Goal: Information Seeking & Learning: Check status

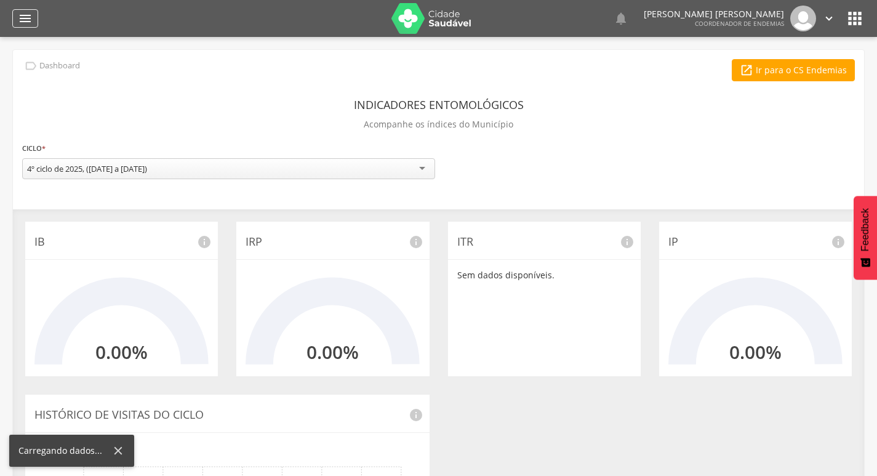
click at [26, 15] on icon "" at bounding box center [25, 18] width 15 height 15
click at [26, 18] on icon "" at bounding box center [25, 18] width 15 height 15
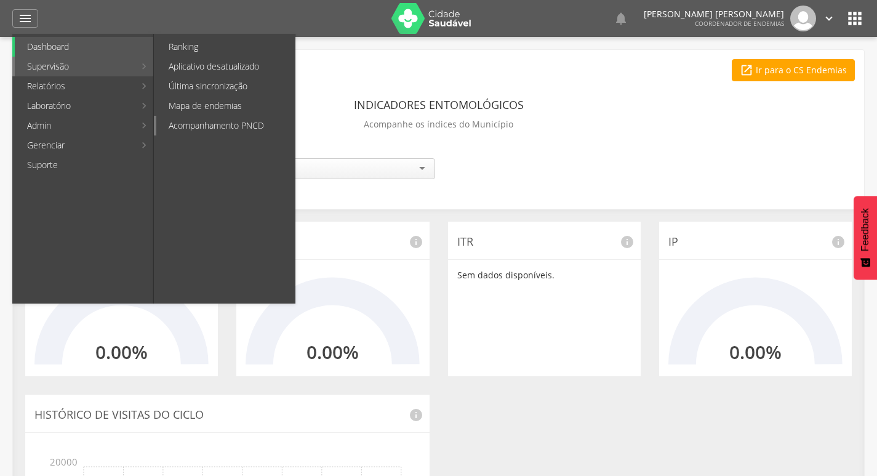
click at [186, 121] on link "Acompanhamento PNCD" at bounding box center [225, 126] width 138 height 20
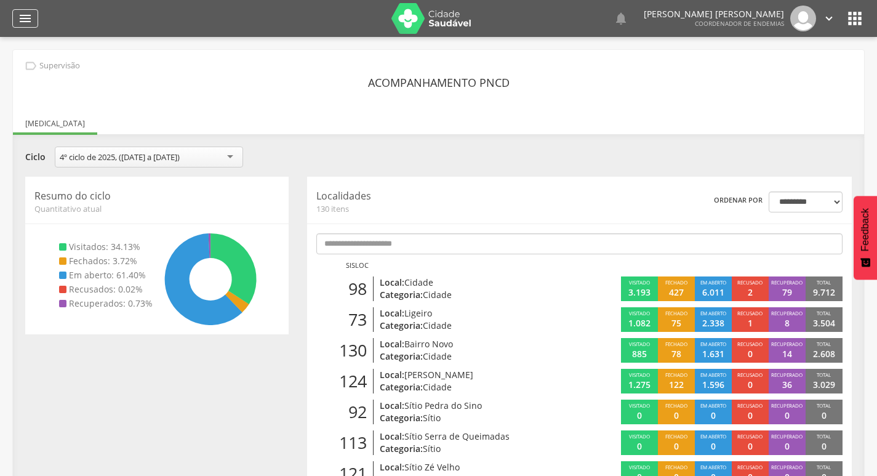
click at [22, 13] on icon "" at bounding box center [25, 18] width 15 height 15
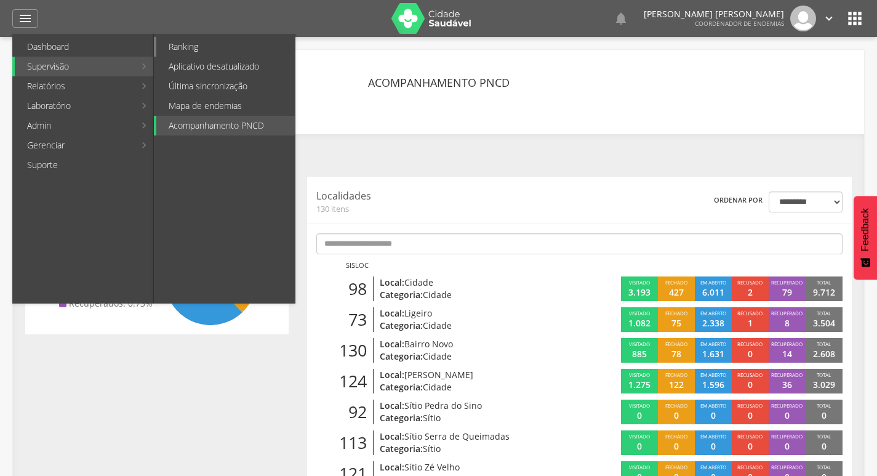
click at [216, 47] on link "Ranking" at bounding box center [225, 47] width 138 height 20
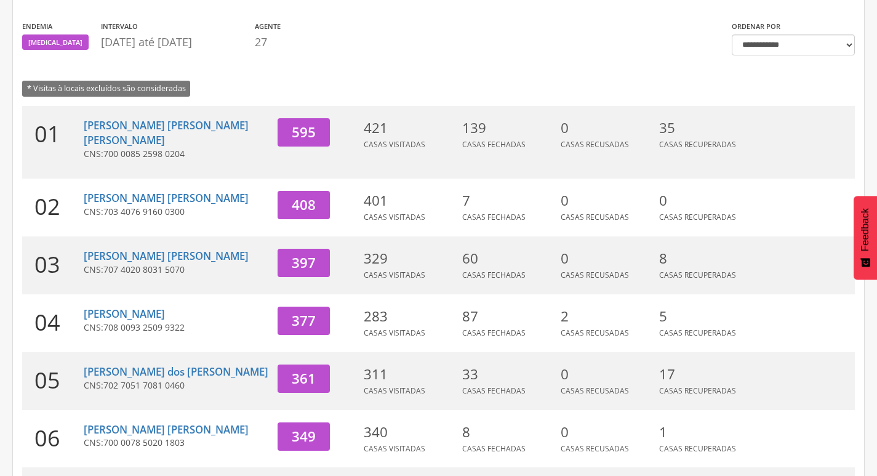
scroll to position [123, 0]
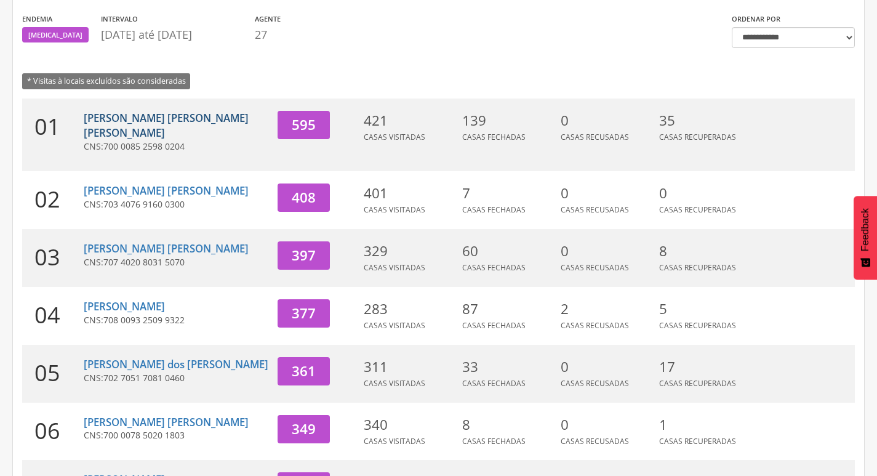
click at [154, 124] on link "[PERSON_NAME] [PERSON_NAME] [PERSON_NAME]" at bounding box center [166, 125] width 165 height 29
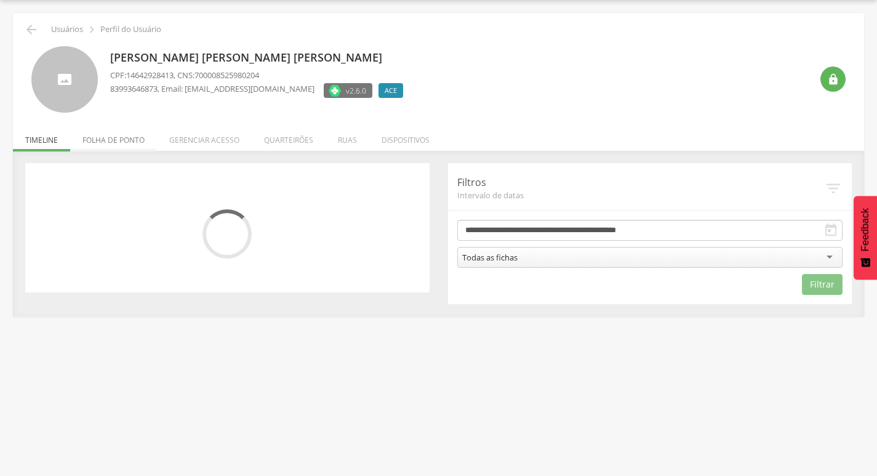
click at [119, 142] on li "Folha de ponto" at bounding box center [113, 136] width 87 height 29
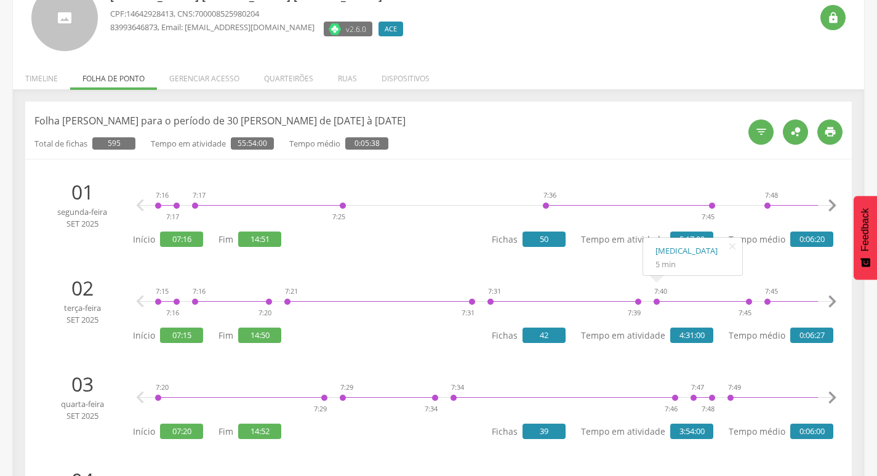
scroll to position [0, 0]
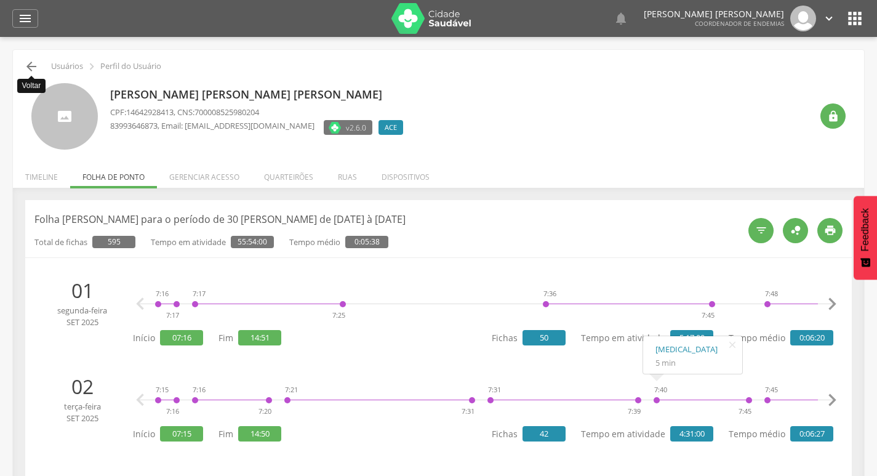
click at [30, 66] on icon "" at bounding box center [31, 66] width 15 height 15
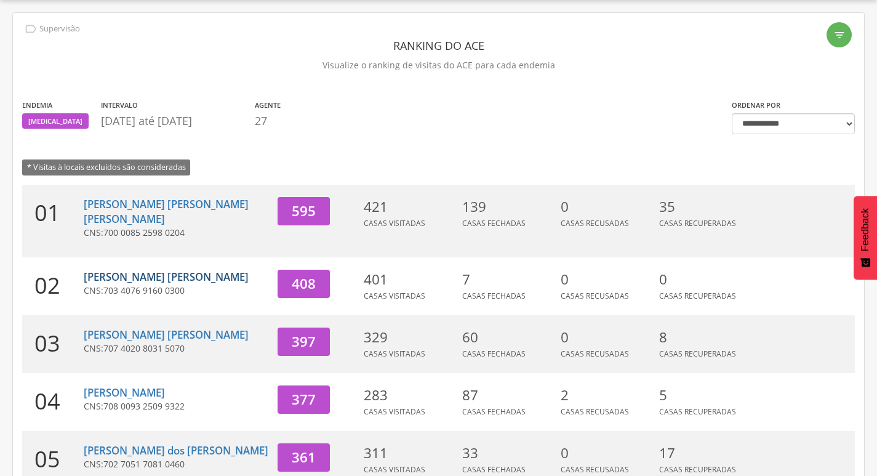
click at [104, 270] on link "[PERSON_NAME] [PERSON_NAME]" at bounding box center [166, 277] width 165 height 14
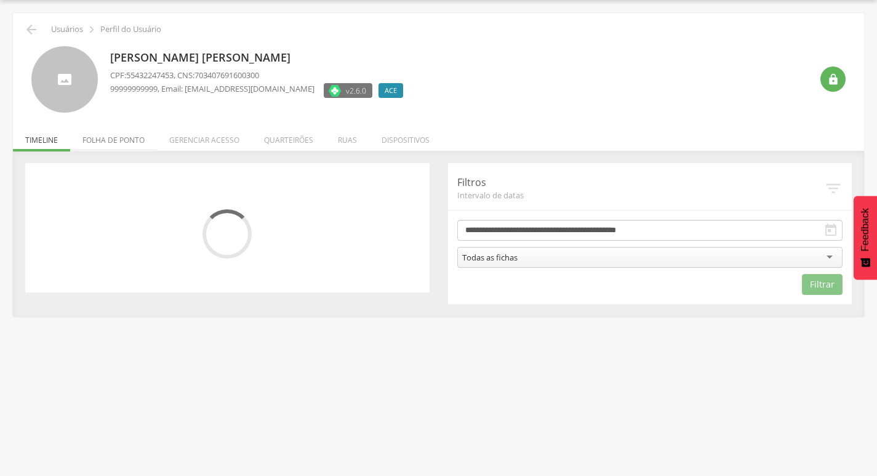
click at [105, 145] on li "Folha de ponto" at bounding box center [113, 136] width 87 height 29
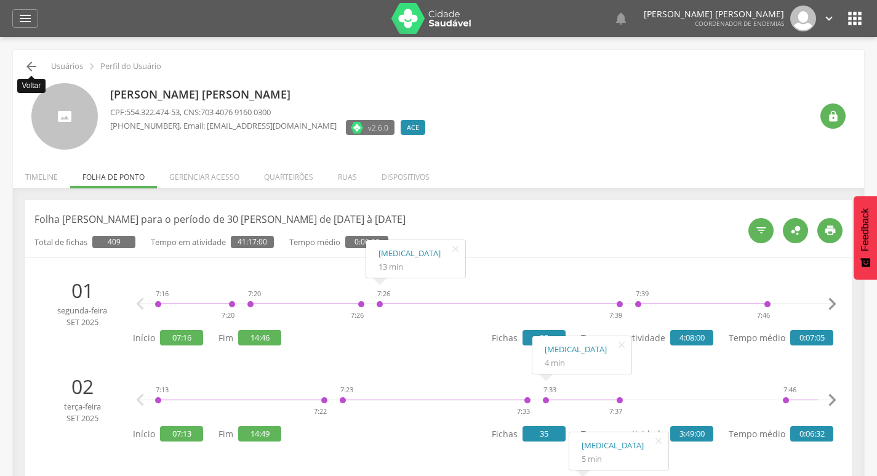
click at [35, 66] on icon "" at bounding box center [31, 66] width 15 height 15
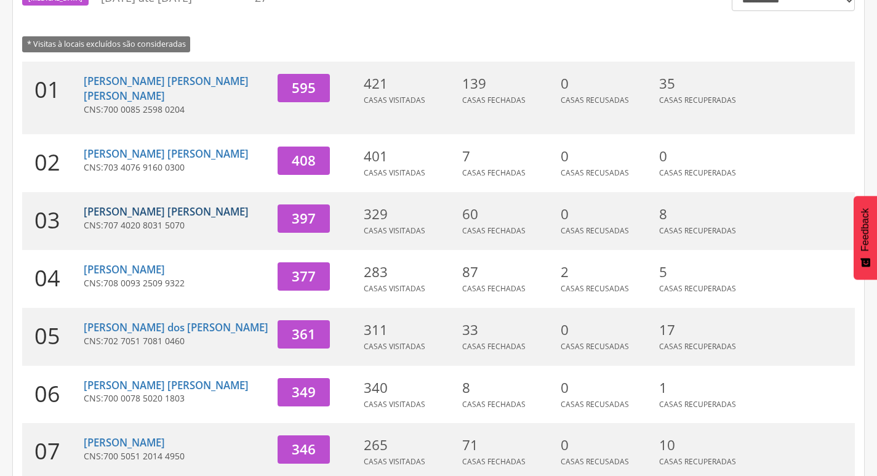
click at [158, 204] on link "[PERSON_NAME] [PERSON_NAME]" at bounding box center [166, 211] width 165 height 14
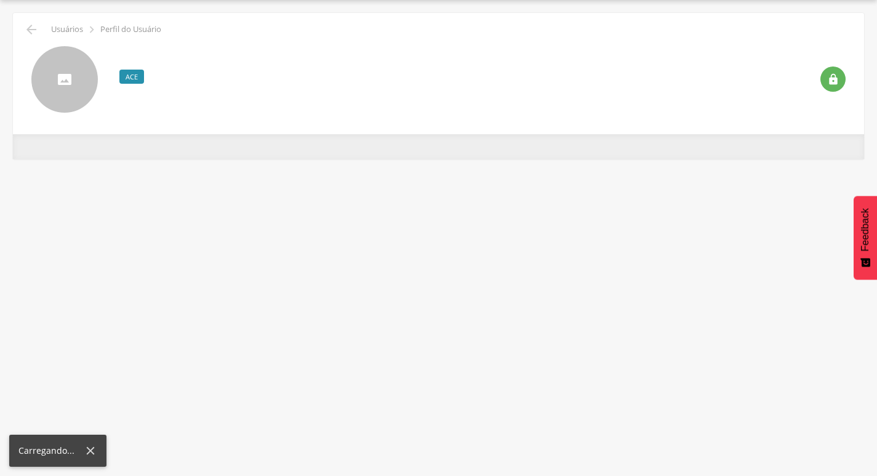
scroll to position [37, 0]
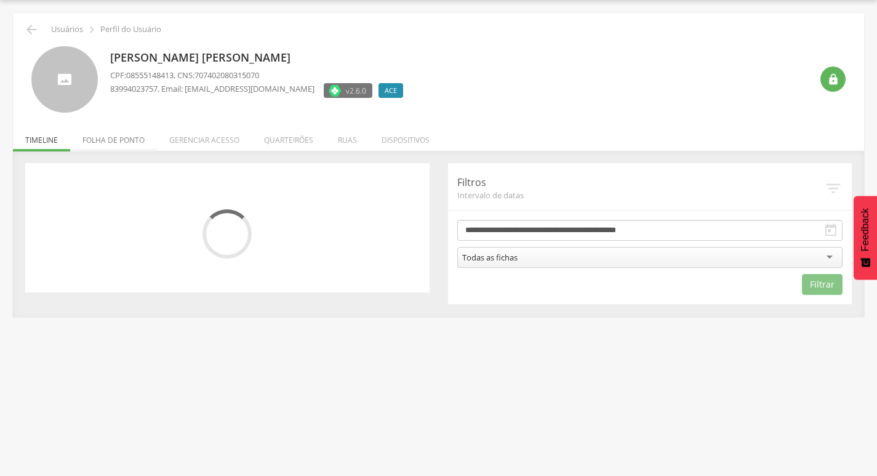
click at [123, 143] on li "Folha de ponto" at bounding box center [113, 136] width 87 height 29
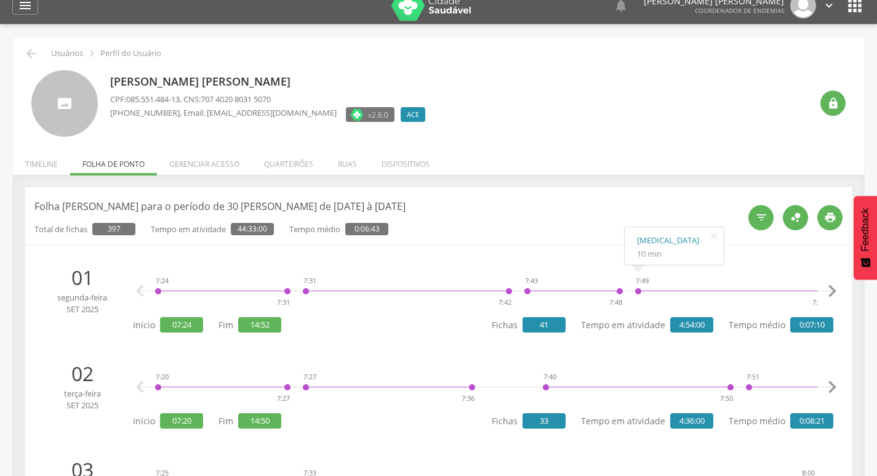
scroll to position [0, 0]
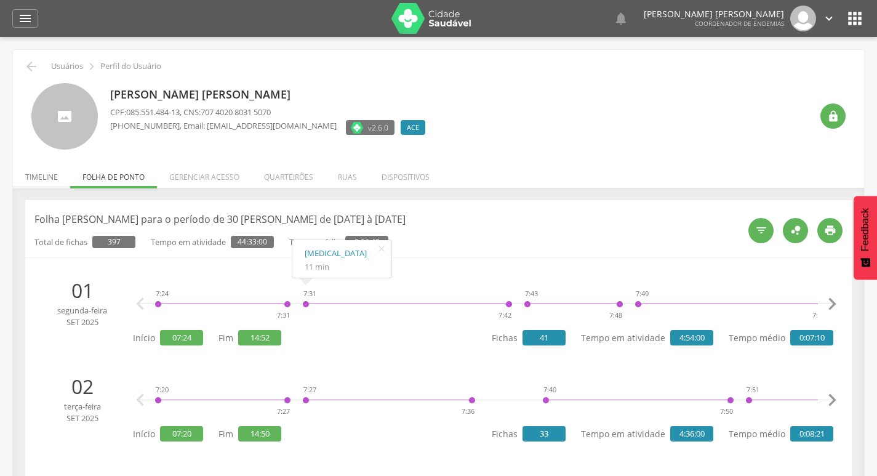
click at [25, 182] on li "Timeline" at bounding box center [41, 173] width 57 height 29
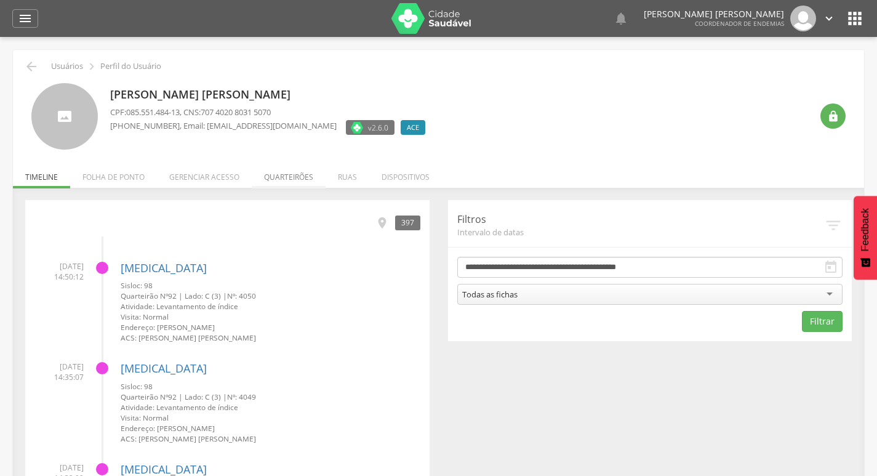
click at [311, 176] on li "Quarteirões" at bounding box center [289, 173] width 74 height 29
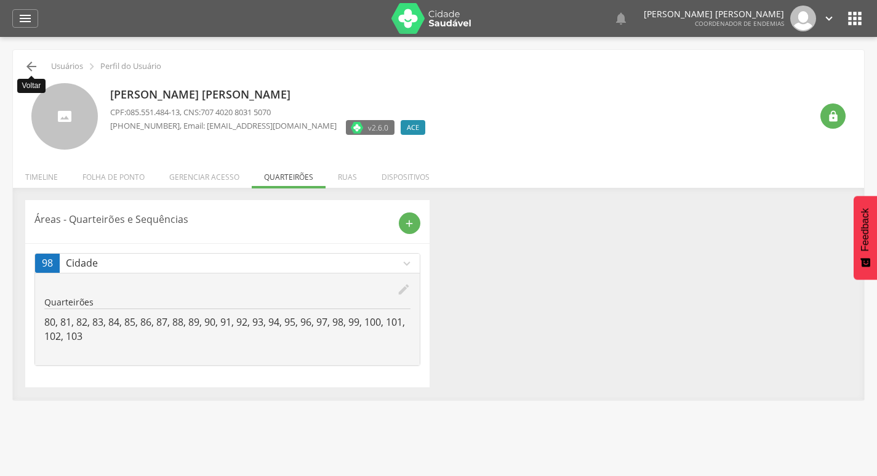
click at [30, 64] on icon "" at bounding box center [31, 66] width 15 height 15
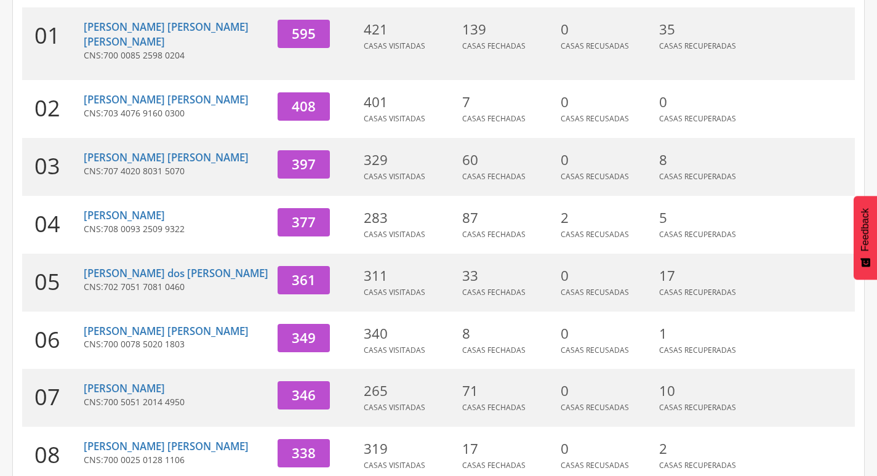
scroll to position [222, 0]
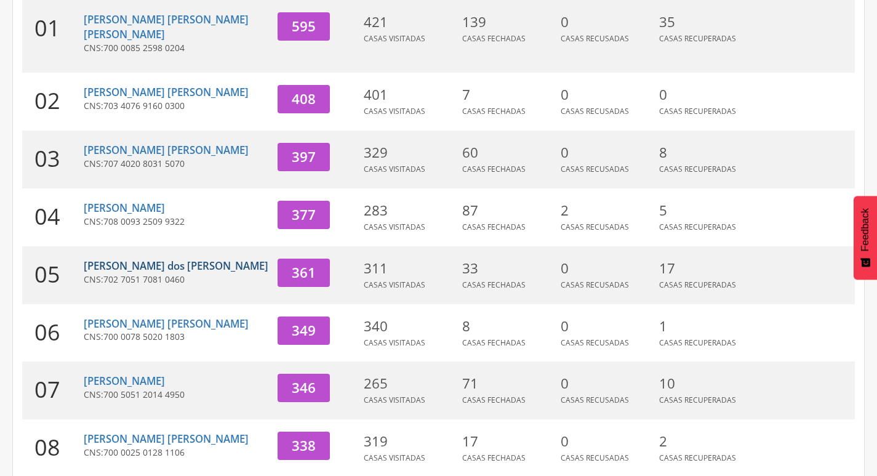
click at [109, 258] on link "[PERSON_NAME] dos [PERSON_NAME]" at bounding box center [176, 265] width 185 height 14
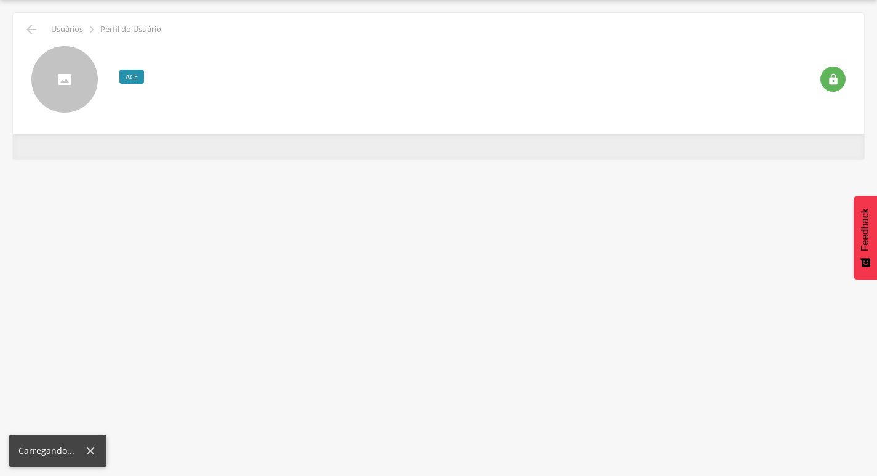
scroll to position [37, 0]
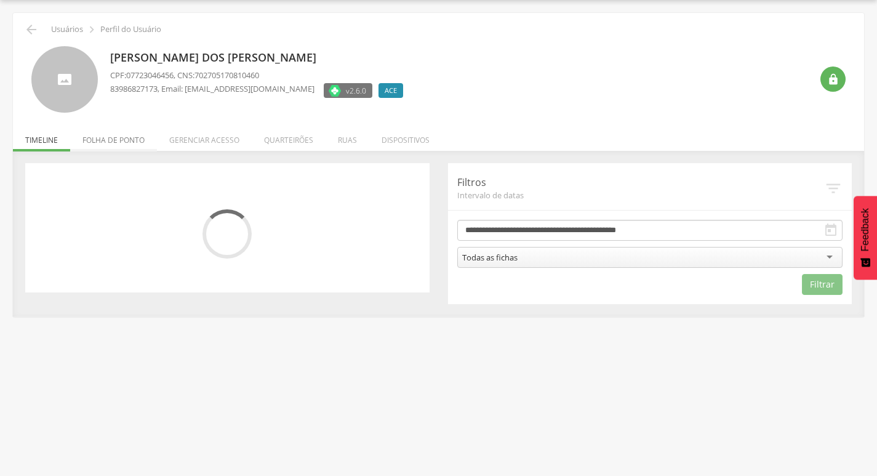
click at [121, 146] on li "Folha de ponto" at bounding box center [113, 136] width 87 height 29
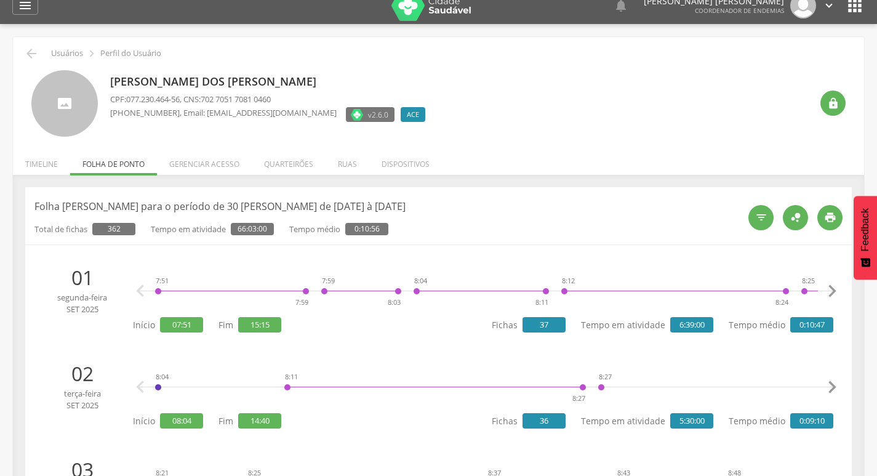
scroll to position [0, 0]
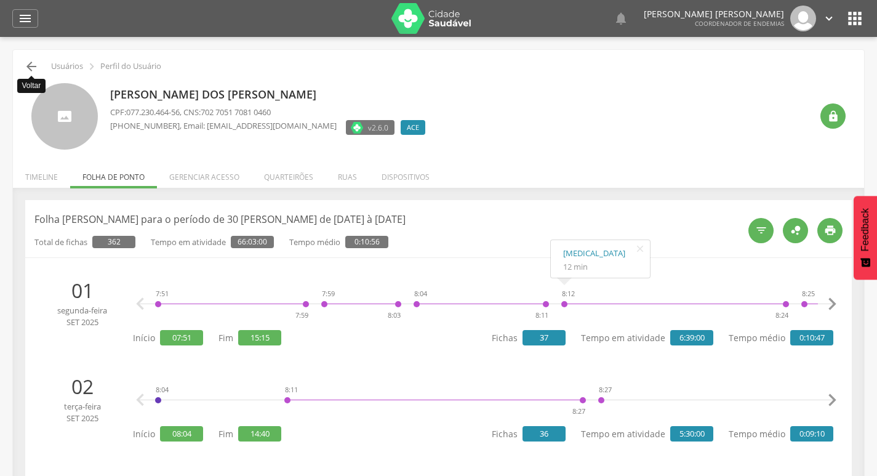
click at [31, 70] on icon "" at bounding box center [31, 66] width 15 height 15
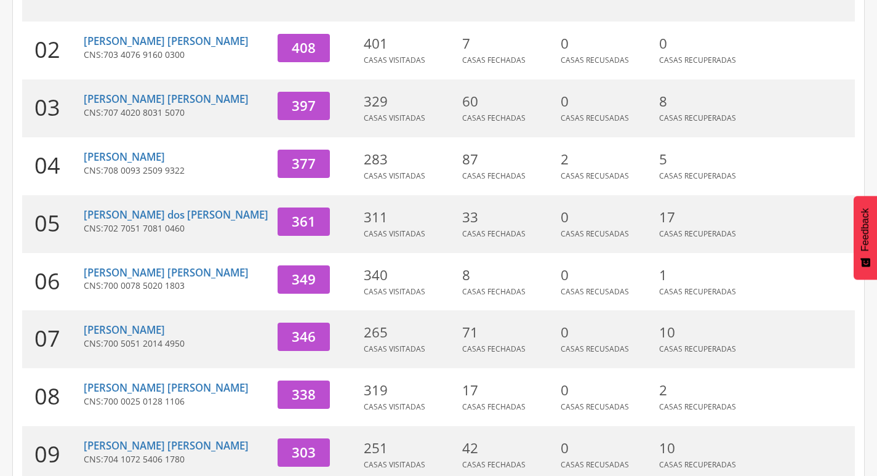
scroll to position [283, 0]
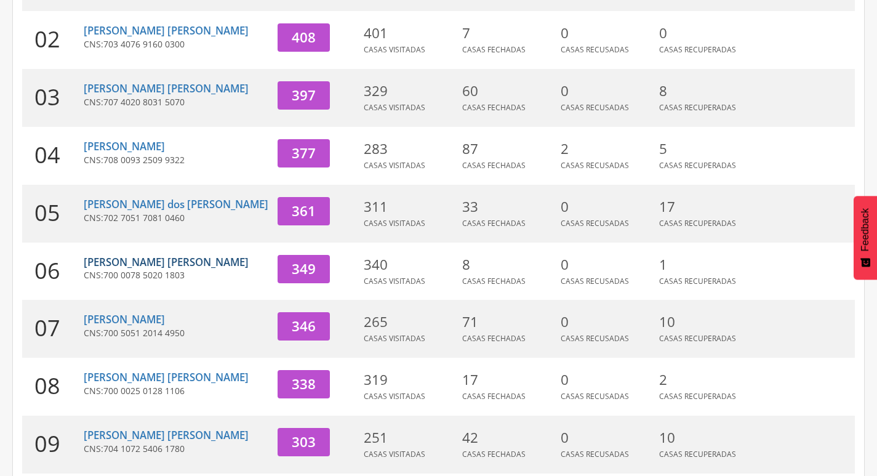
click at [148, 255] on link "[PERSON_NAME] [PERSON_NAME]" at bounding box center [166, 262] width 165 height 14
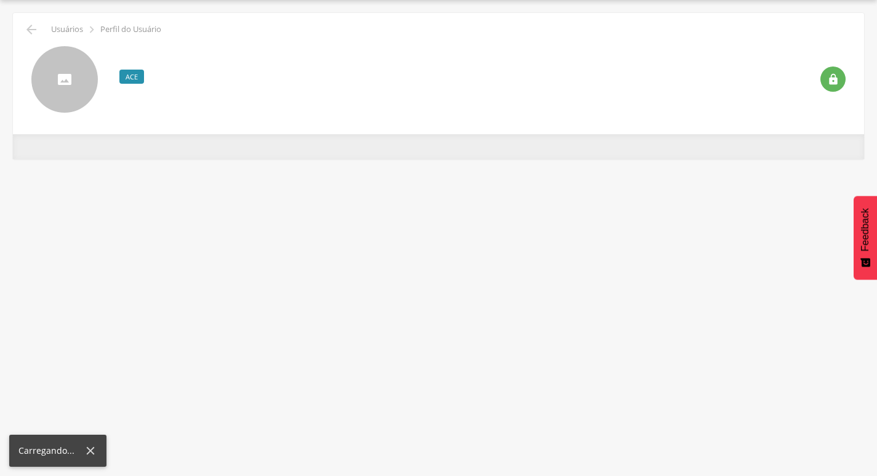
scroll to position [37, 0]
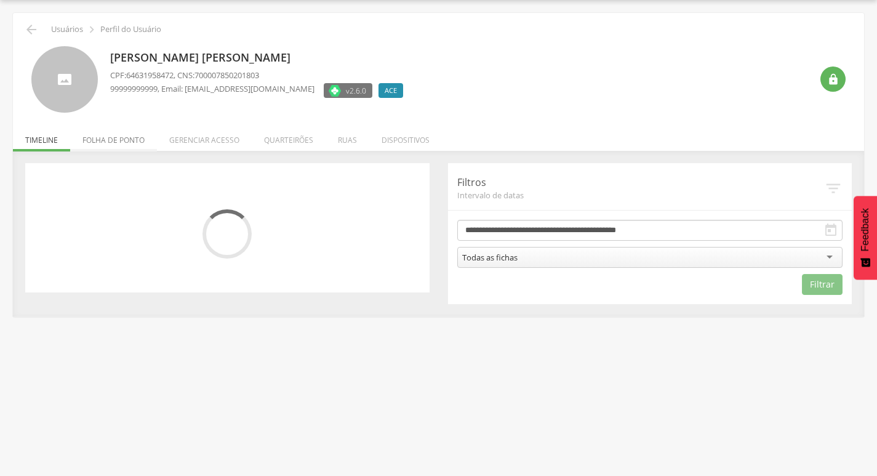
click at [117, 140] on li "Folha de ponto" at bounding box center [113, 136] width 87 height 29
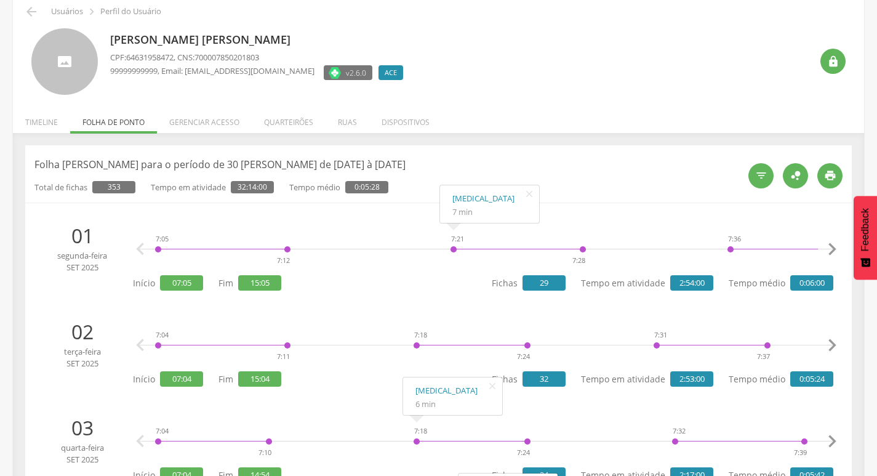
scroll to position [0, 0]
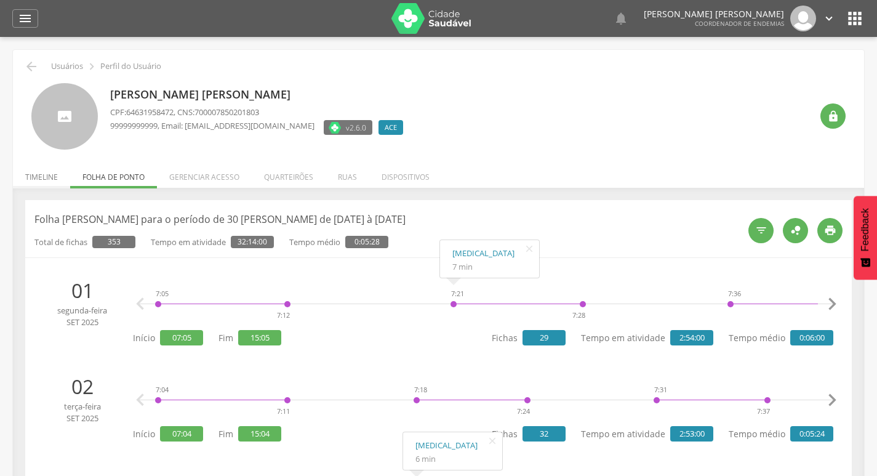
click at [51, 172] on li "Timeline" at bounding box center [41, 173] width 57 height 29
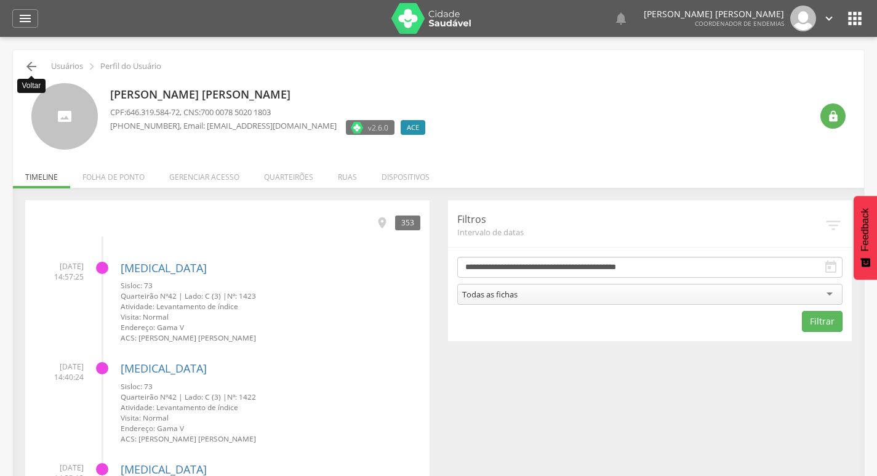
click at [31, 67] on icon "" at bounding box center [31, 66] width 15 height 15
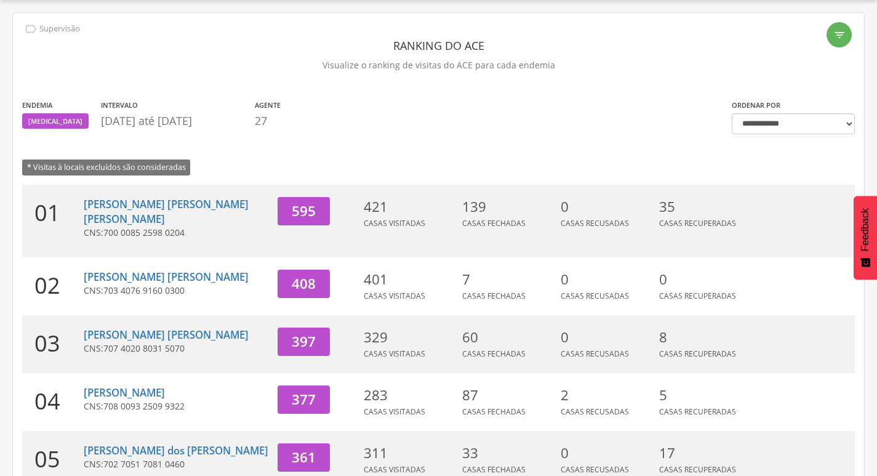
scroll to position [379, 0]
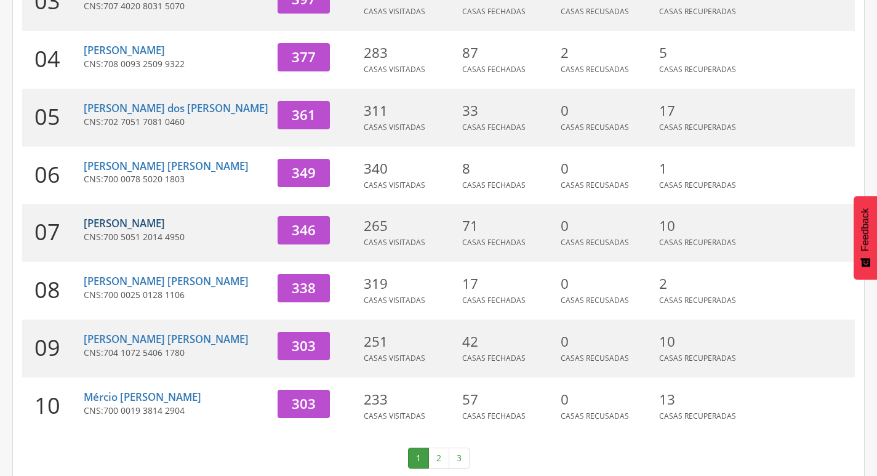
click at [148, 216] on link "[PERSON_NAME]" at bounding box center [124, 223] width 81 height 14
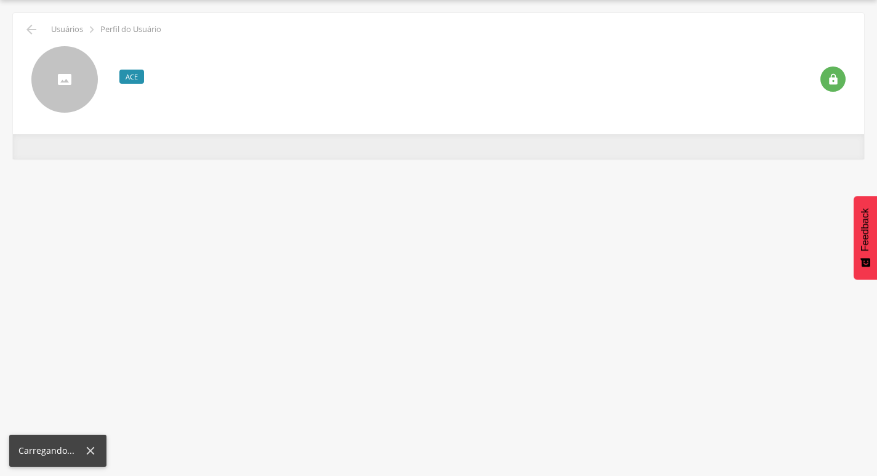
scroll to position [37, 0]
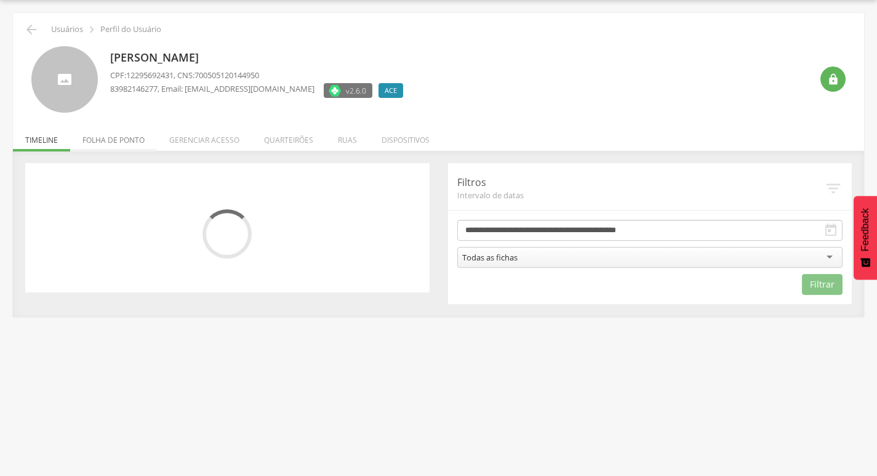
click at [122, 138] on li "Folha de ponto" at bounding box center [113, 136] width 87 height 29
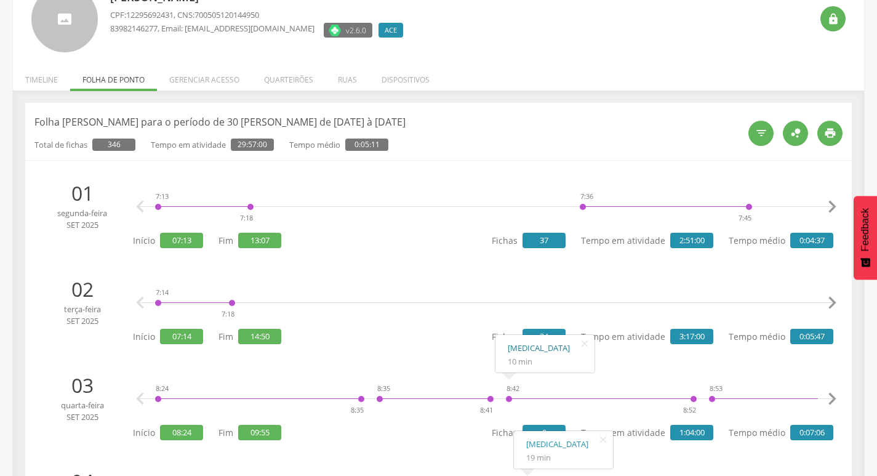
scroll to position [0, 0]
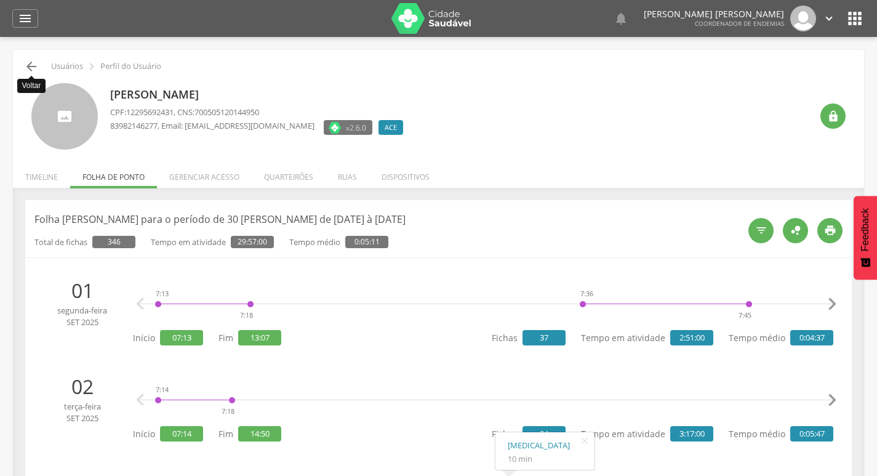
click at [36, 65] on icon "" at bounding box center [31, 66] width 15 height 15
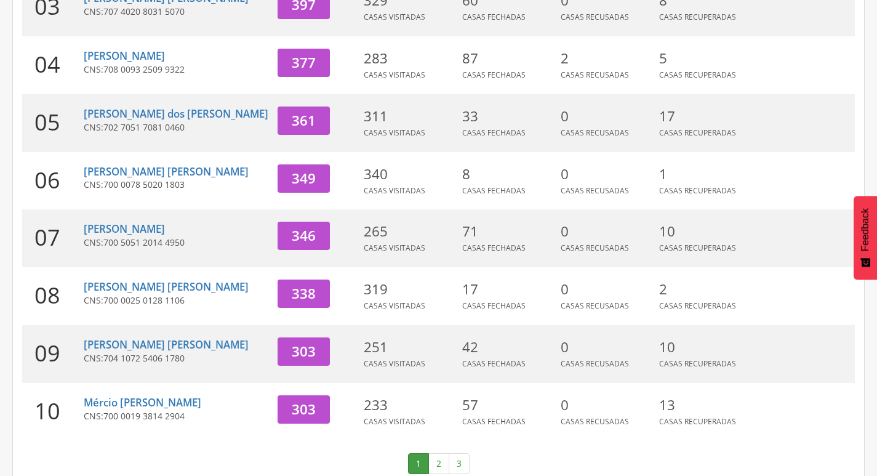
scroll to position [379, 0]
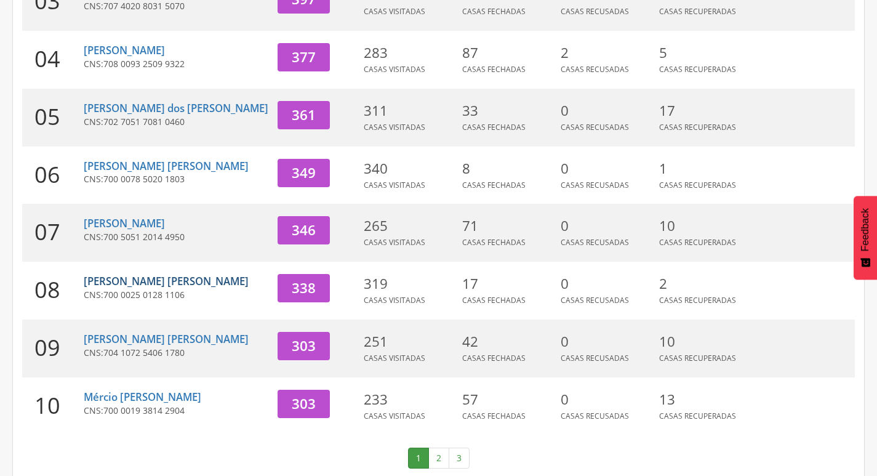
click at [154, 274] on link "[PERSON_NAME] [PERSON_NAME]" at bounding box center [166, 281] width 165 height 14
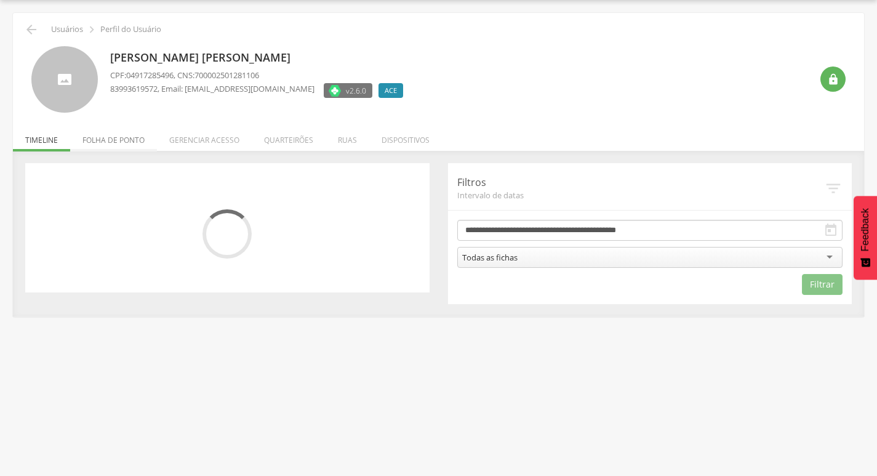
click at [129, 145] on li "Folha de ponto" at bounding box center [113, 136] width 87 height 29
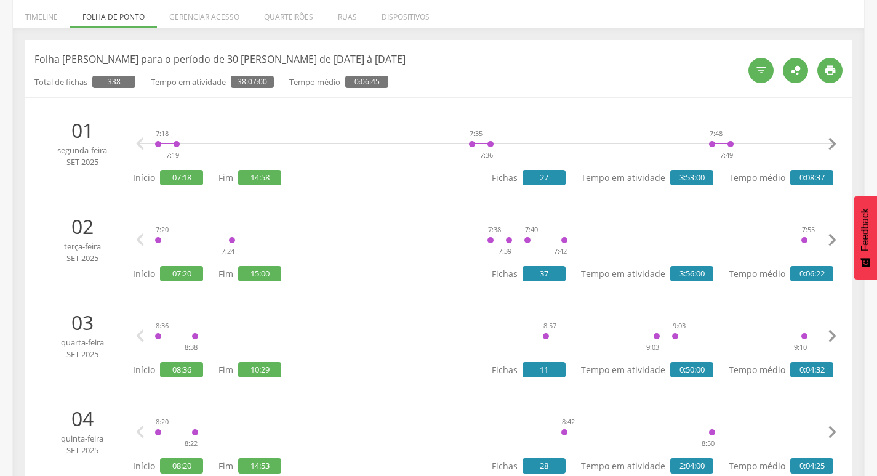
scroll to position [0, 0]
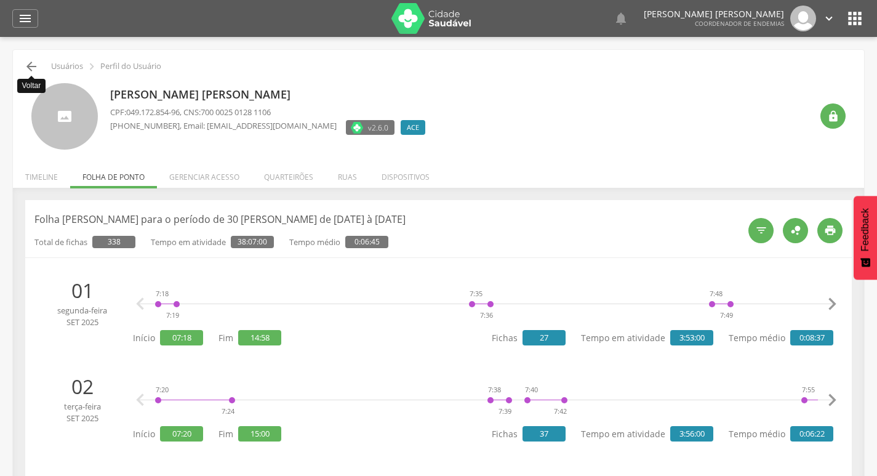
click at [33, 65] on icon "" at bounding box center [31, 66] width 15 height 15
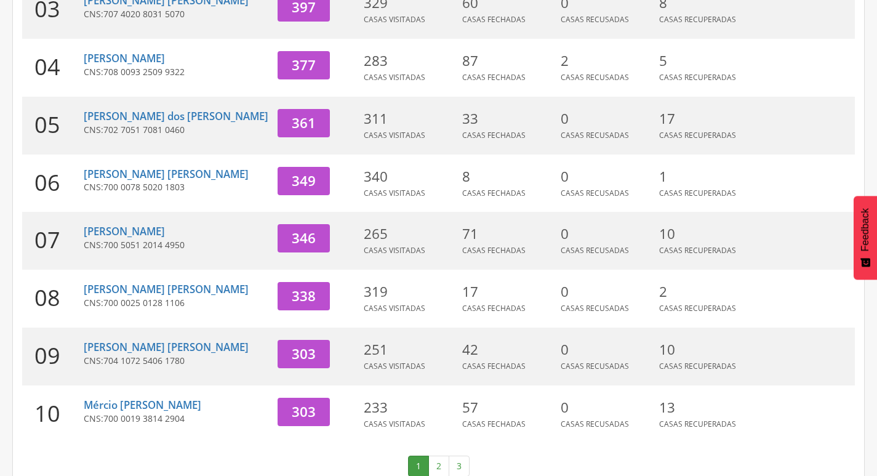
scroll to position [379, 0]
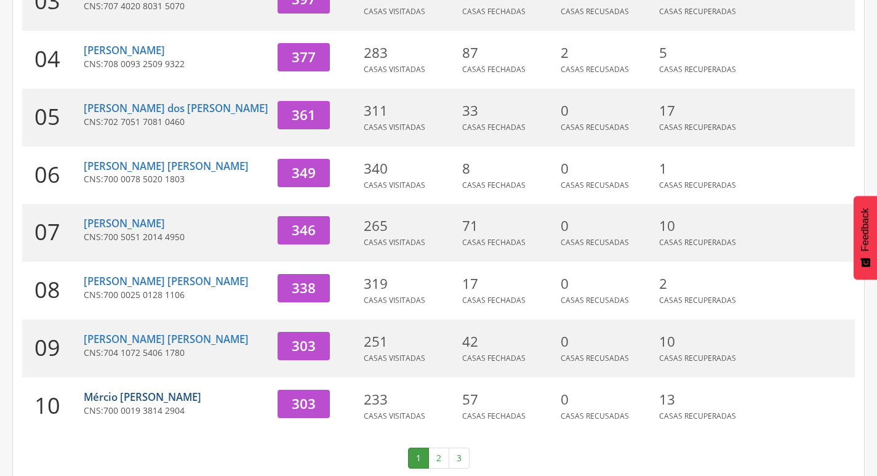
click at [178, 390] on link "Mércio [PERSON_NAME]" at bounding box center [143, 397] width 118 height 14
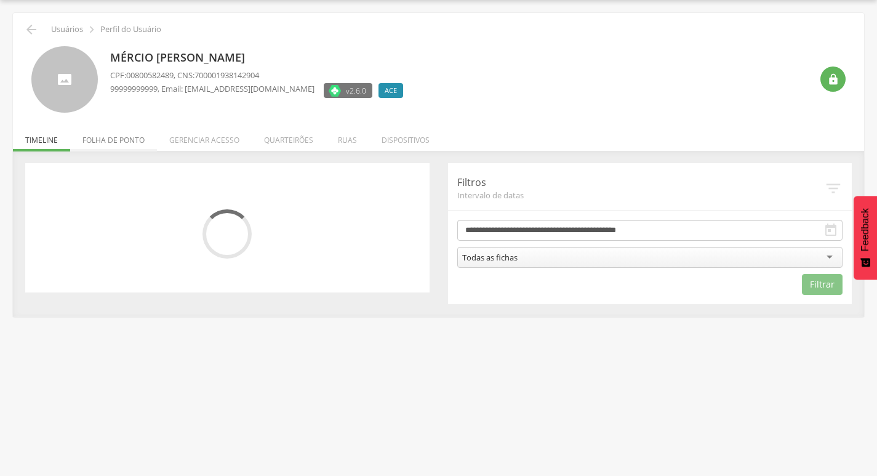
click at [127, 142] on li "Folha de ponto" at bounding box center [113, 136] width 87 height 29
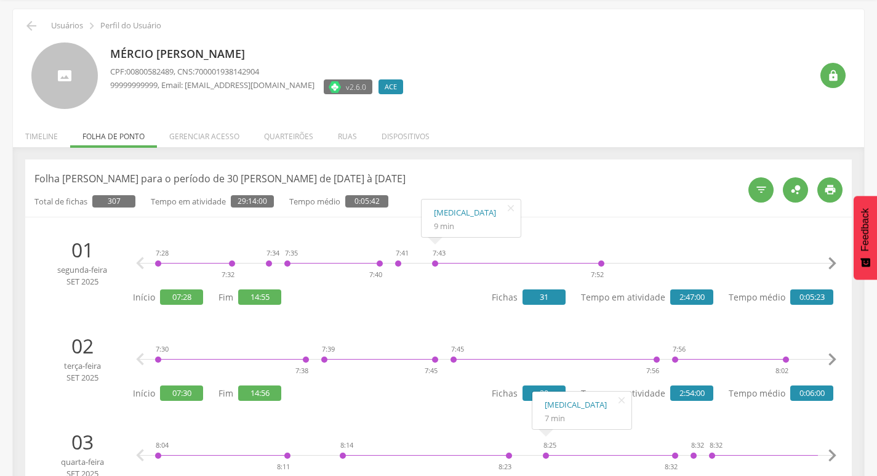
scroll to position [0, 0]
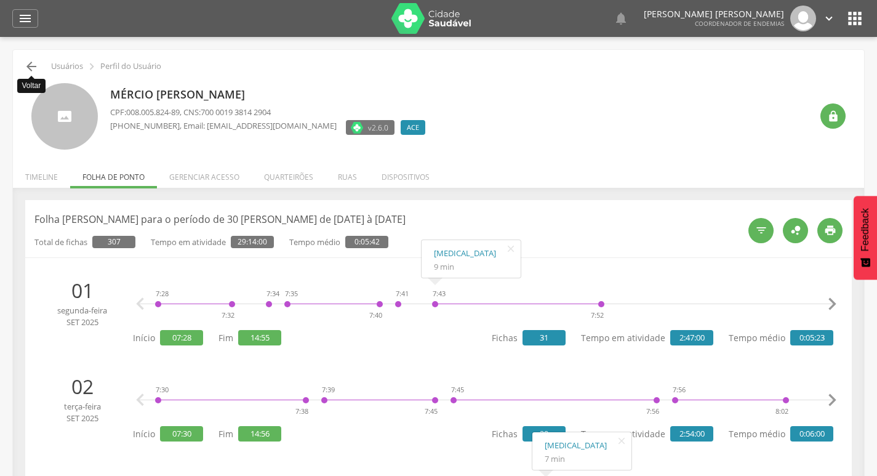
click at [30, 67] on icon "" at bounding box center [31, 66] width 15 height 15
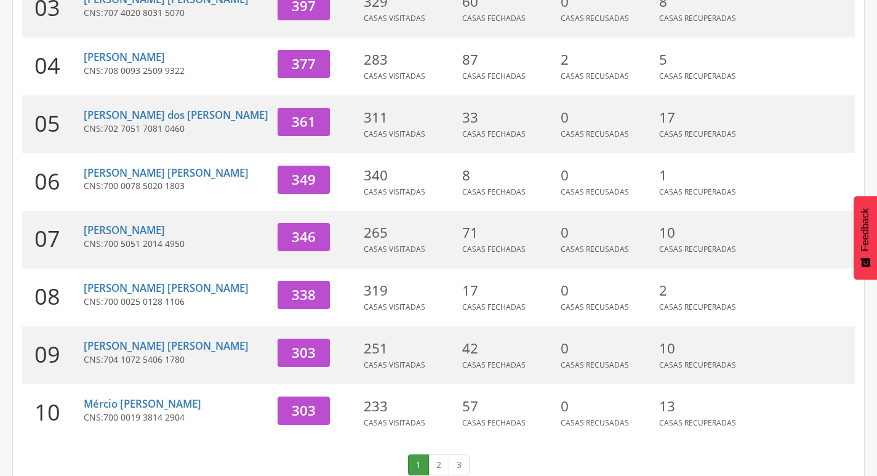
scroll to position [379, 0]
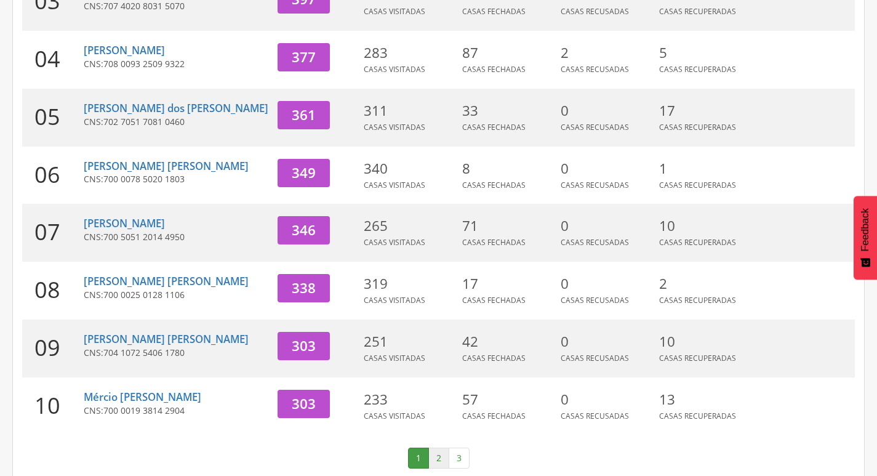
click at [436, 447] on link "2" at bounding box center [438, 457] width 21 height 21
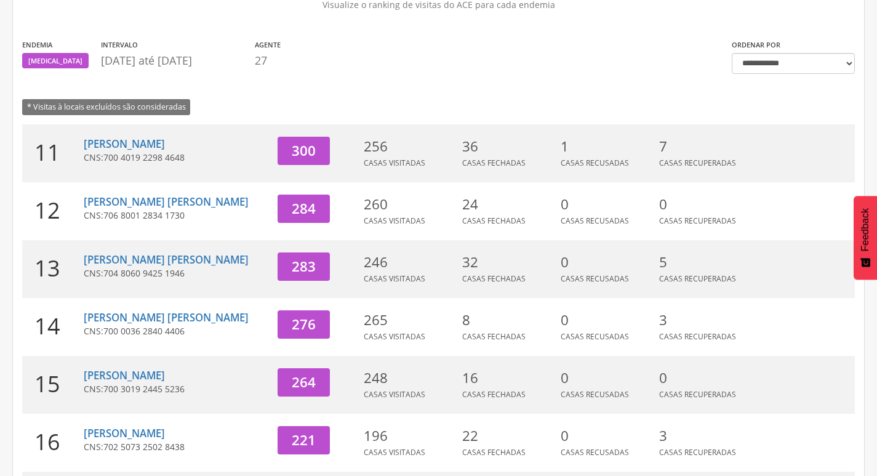
scroll to position [71, 0]
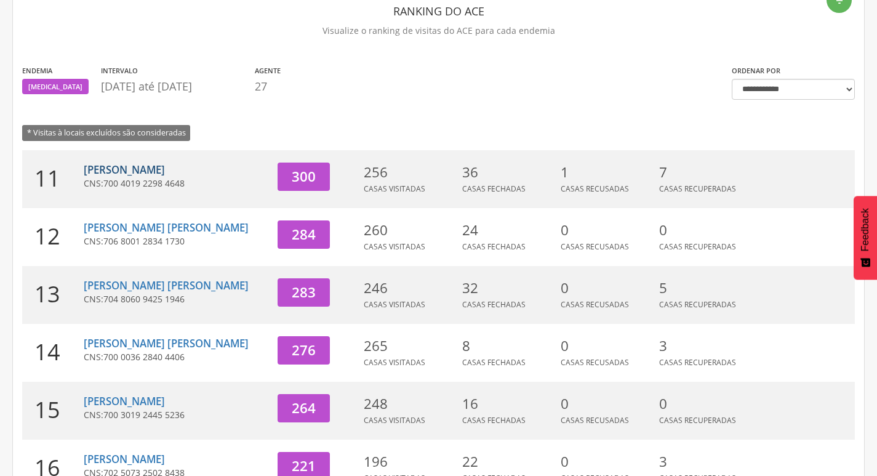
click at [141, 167] on link "[PERSON_NAME]" at bounding box center [124, 169] width 81 height 14
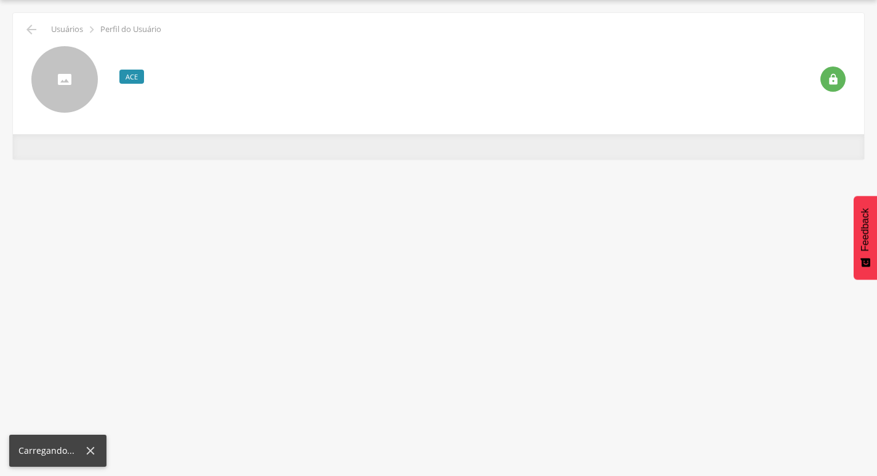
scroll to position [37, 0]
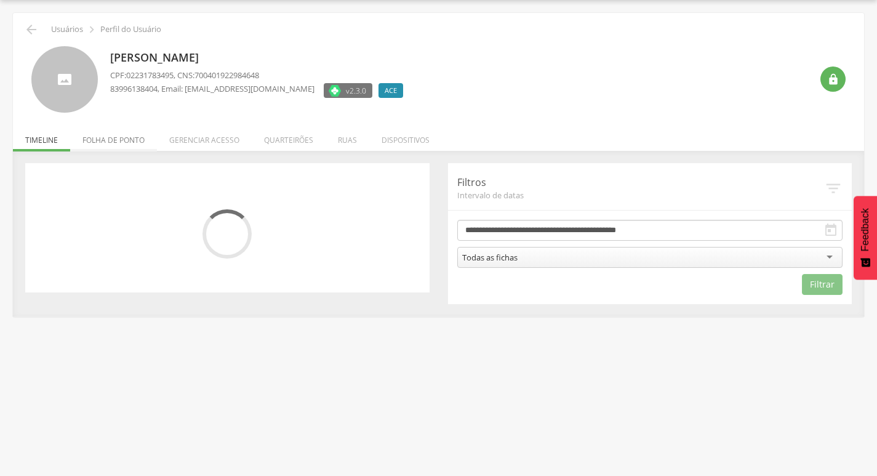
click at [120, 139] on li "Folha de ponto" at bounding box center [113, 136] width 87 height 29
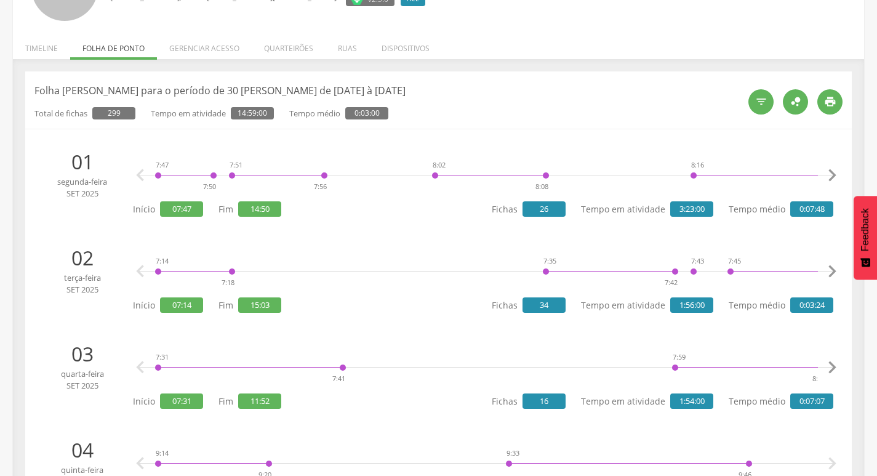
scroll to position [0, 0]
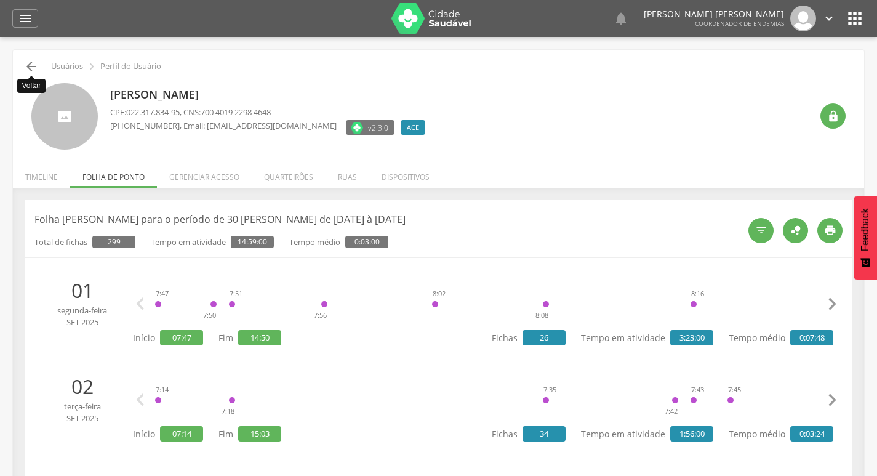
click at [34, 68] on icon "" at bounding box center [31, 66] width 15 height 15
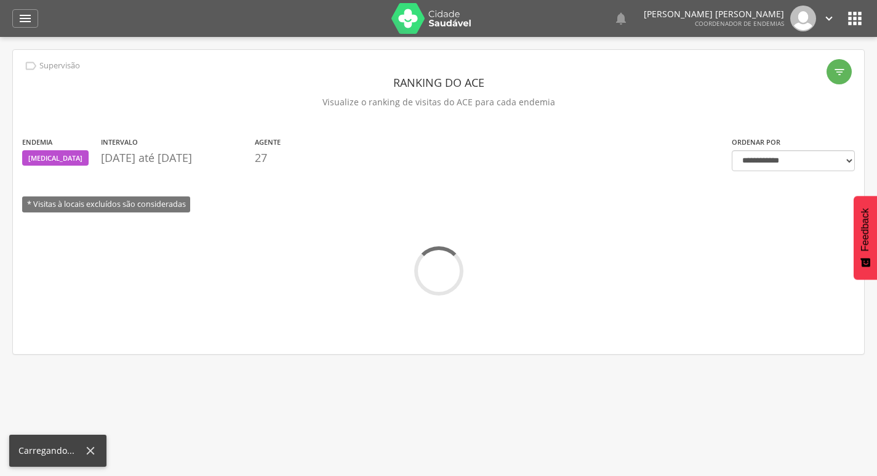
scroll to position [37, 0]
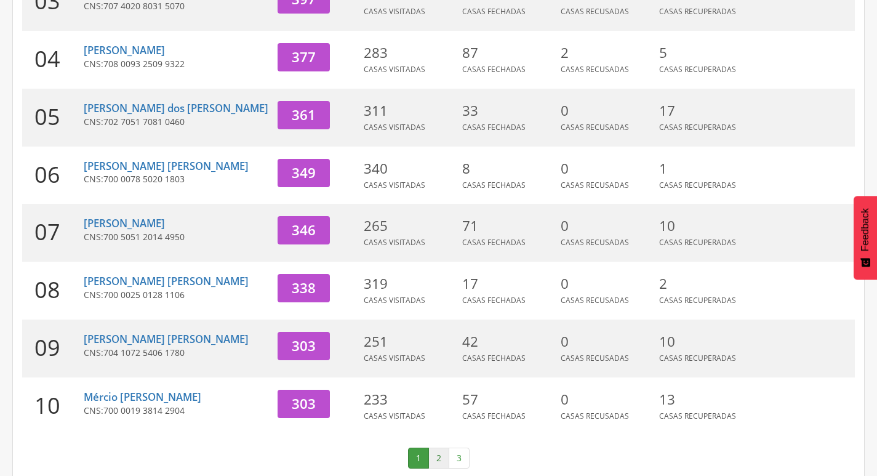
click at [438, 447] on link "2" at bounding box center [438, 457] width 21 height 21
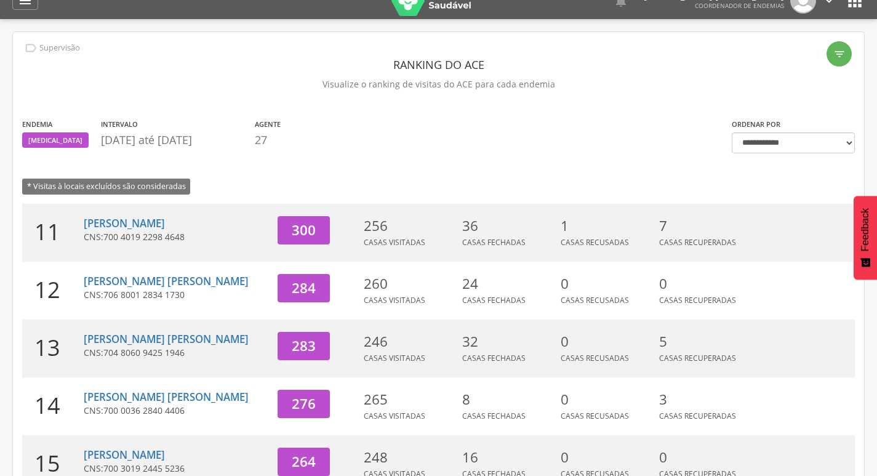
scroll to position [10, 0]
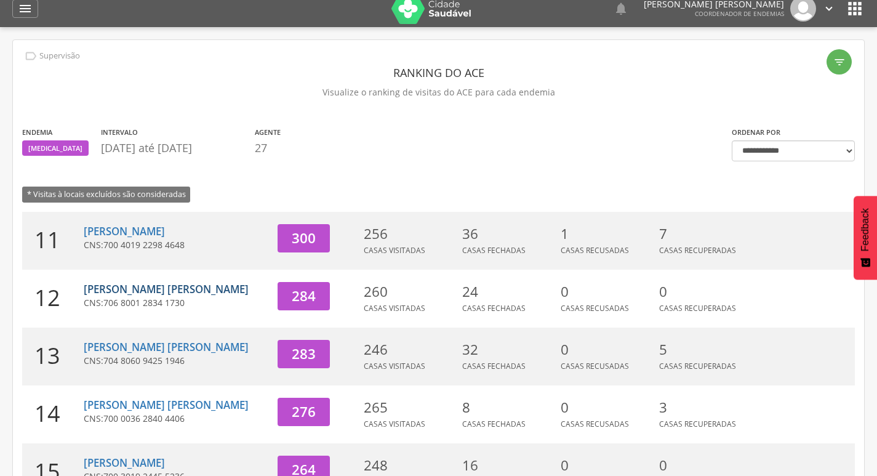
click at [173, 287] on link "[PERSON_NAME] [PERSON_NAME]" at bounding box center [166, 289] width 165 height 14
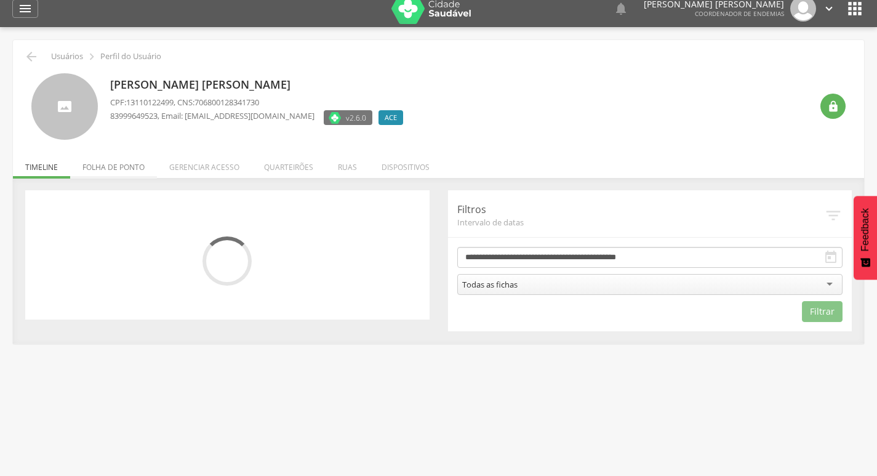
click at [145, 165] on li "Folha de ponto" at bounding box center [113, 164] width 87 height 29
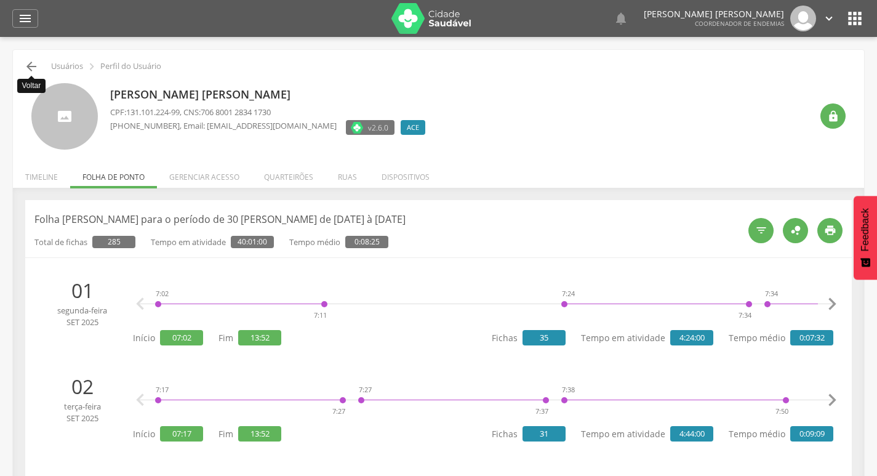
click at [38, 63] on icon "" at bounding box center [31, 66] width 15 height 15
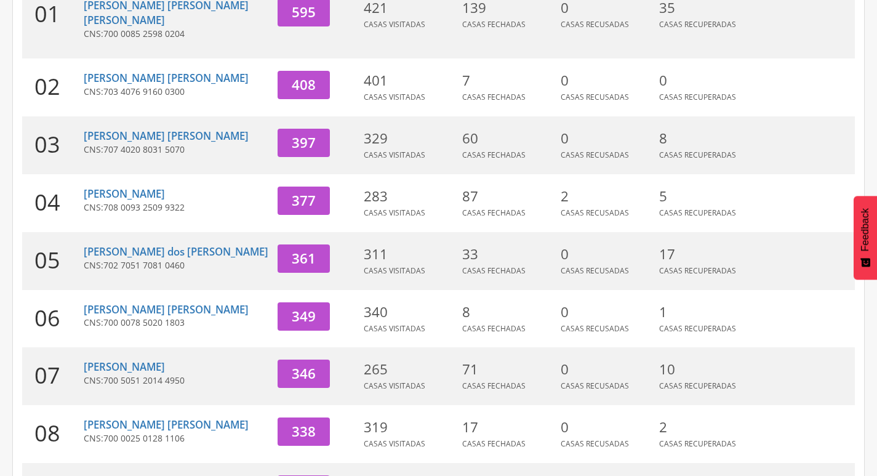
scroll to position [379, 0]
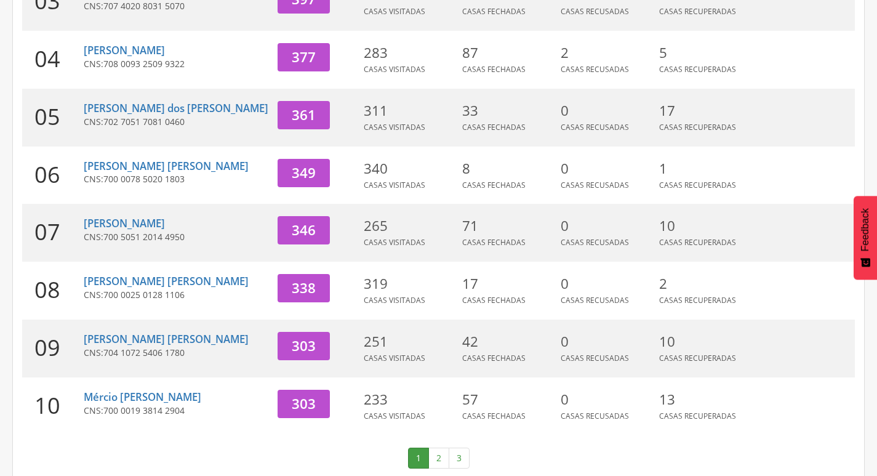
click at [425, 450] on link "1" at bounding box center [418, 457] width 21 height 21
click at [432, 447] on link "2" at bounding box center [438, 457] width 21 height 21
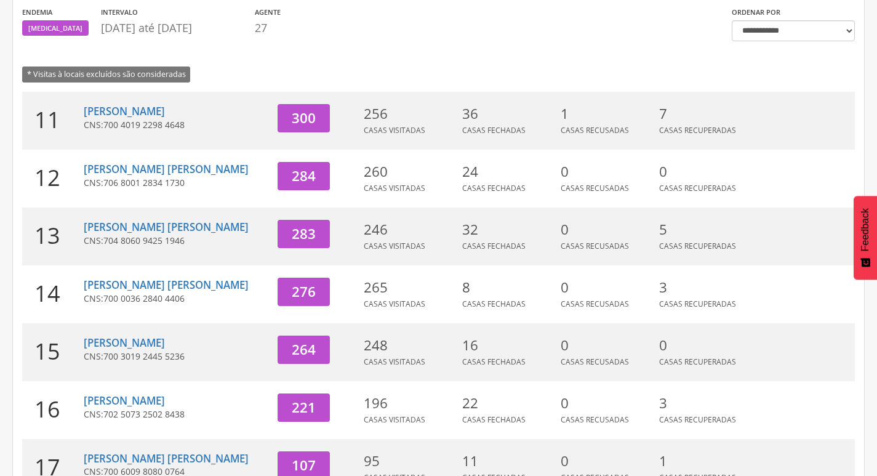
scroll to position [71, 0]
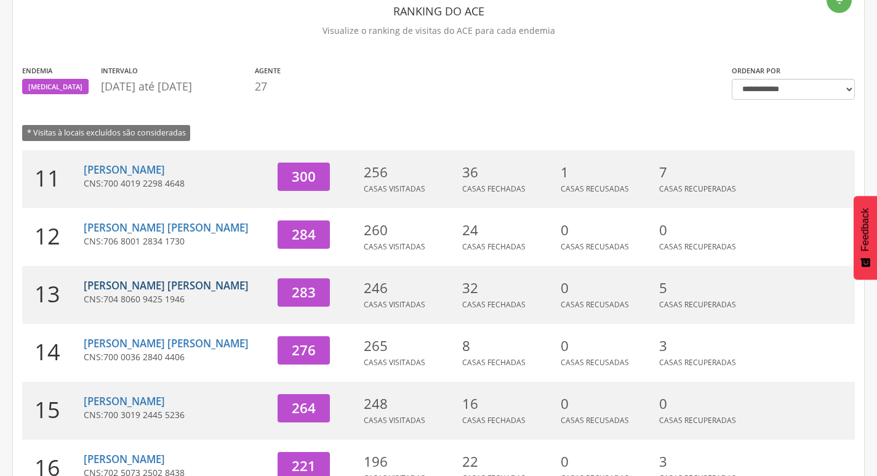
click at [140, 284] on link "[PERSON_NAME] [PERSON_NAME]" at bounding box center [166, 285] width 165 height 14
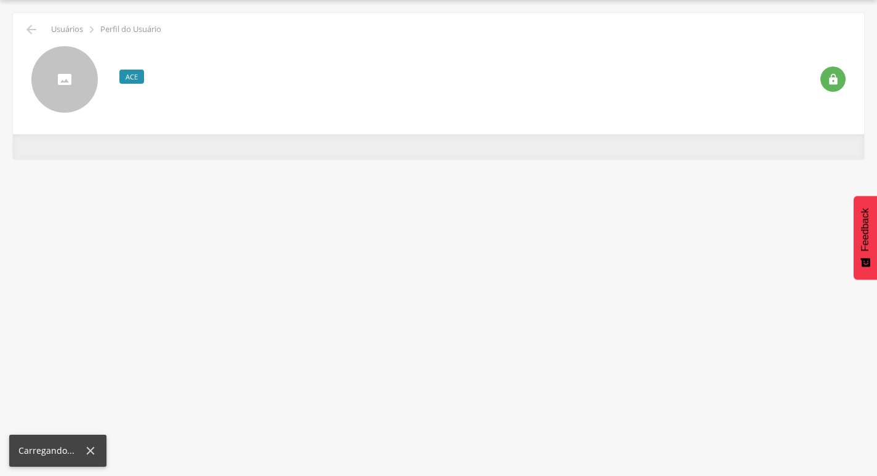
scroll to position [37, 0]
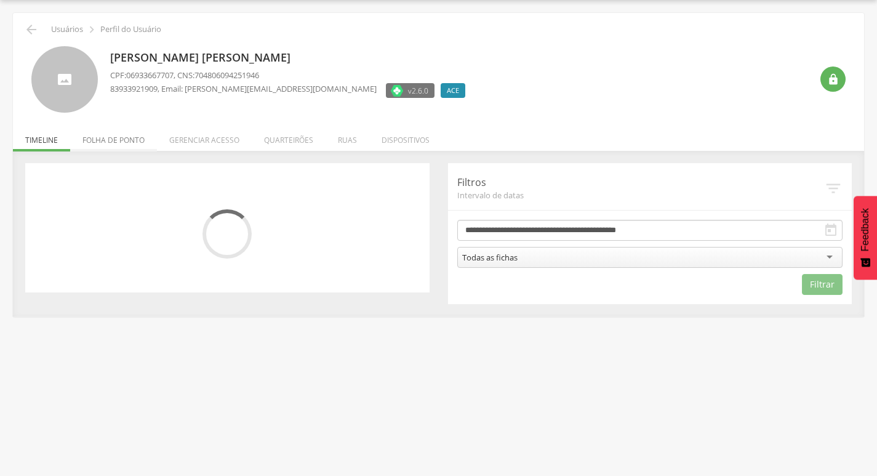
click at [128, 140] on li "Folha de ponto" at bounding box center [113, 136] width 87 height 29
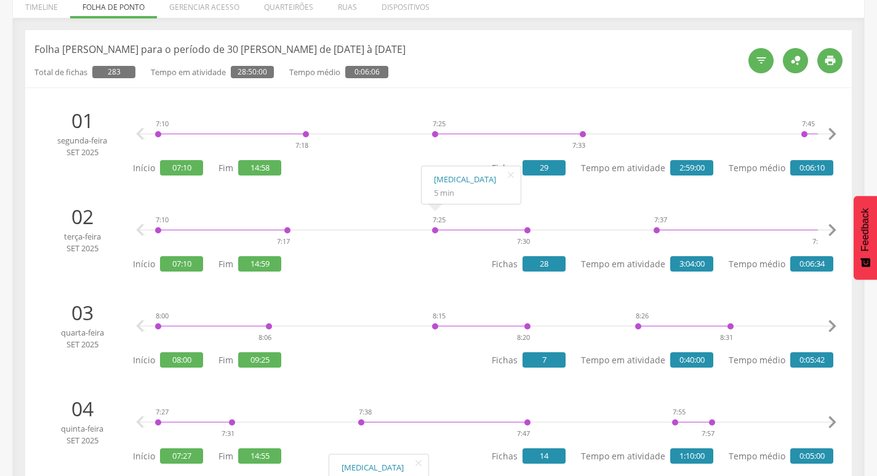
scroll to position [0, 0]
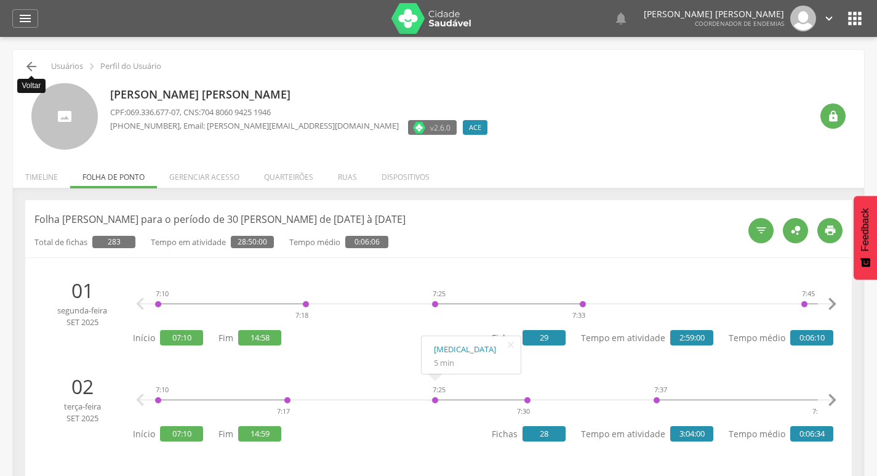
click at [28, 64] on icon "" at bounding box center [31, 66] width 15 height 15
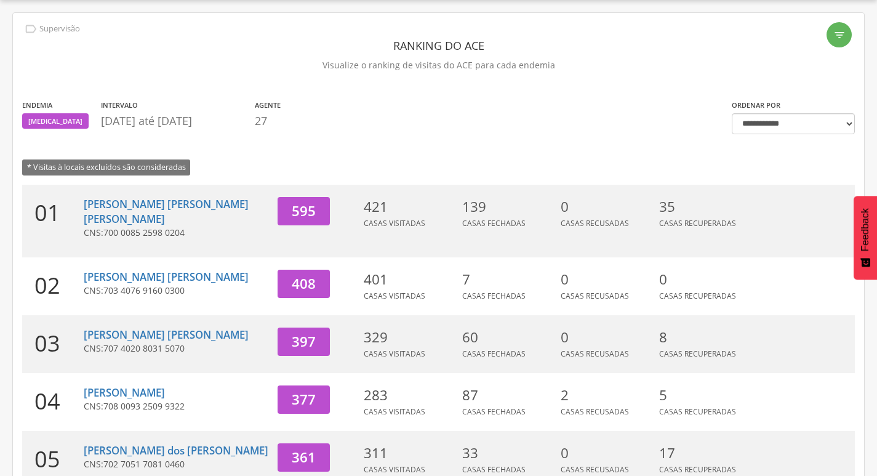
scroll to position [379, 0]
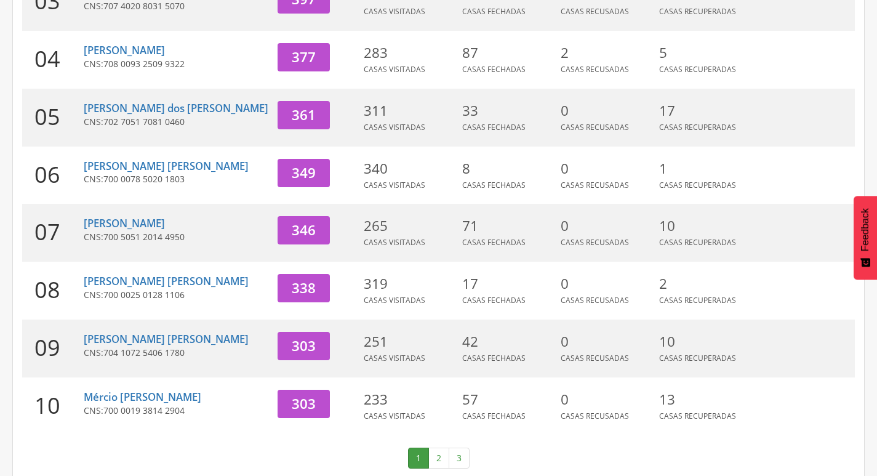
click at [442, 447] on link "2" at bounding box center [438, 457] width 21 height 21
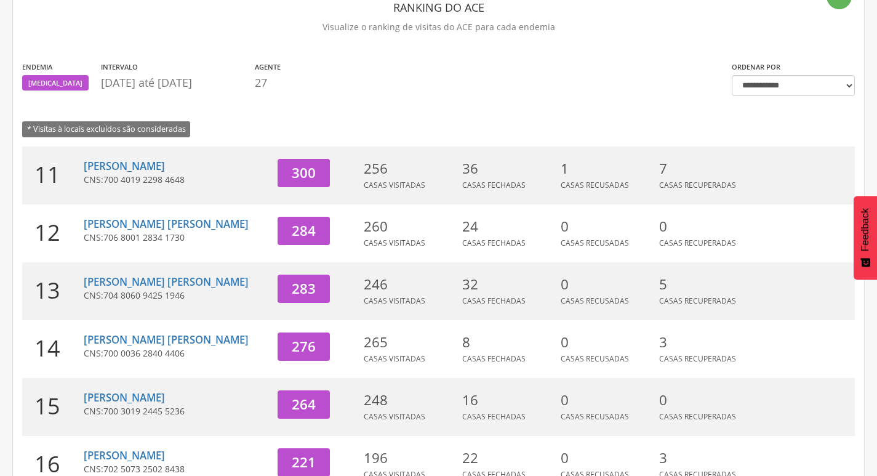
scroll to position [71, 0]
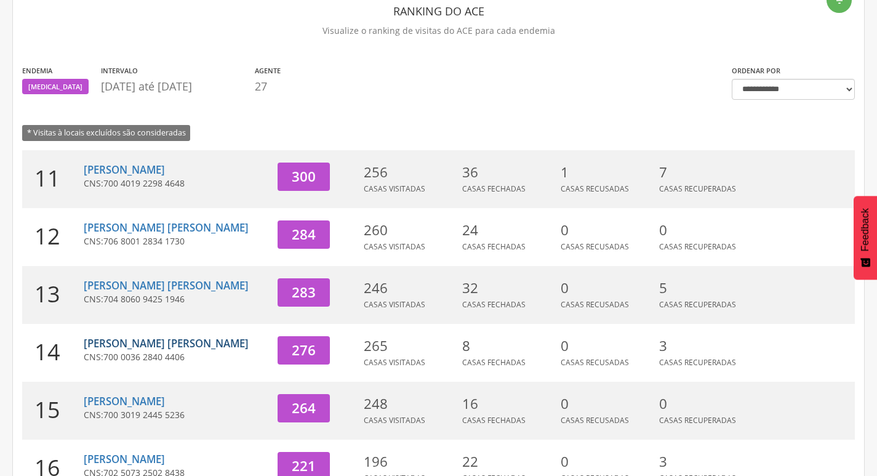
click at [129, 346] on link "[PERSON_NAME] [PERSON_NAME]" at bounding box center [166, 343] width 165 height 14
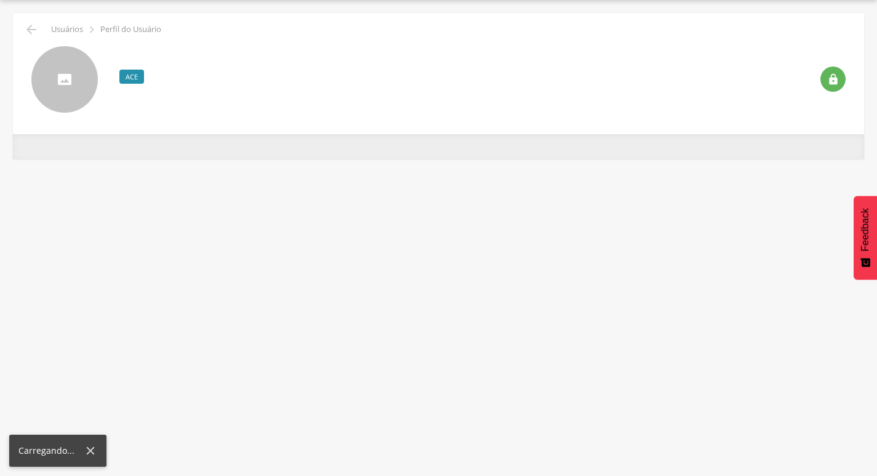
scroll to position [37, 0]
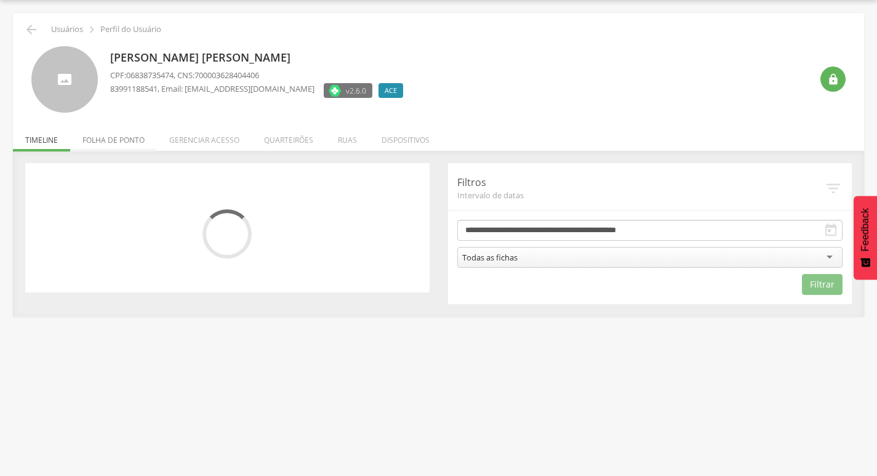
click at [119, 146] on li "Folha de ponto" at bounding box center [113, 136] width 87 height 29
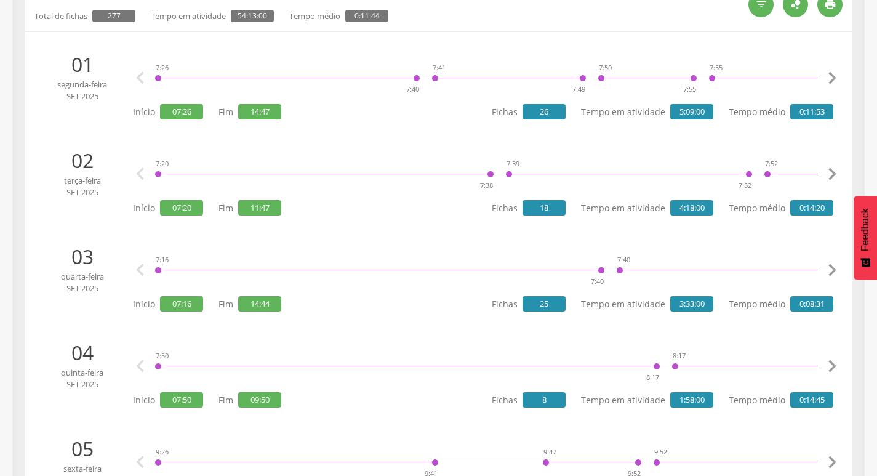
scroll to position [0, 0]
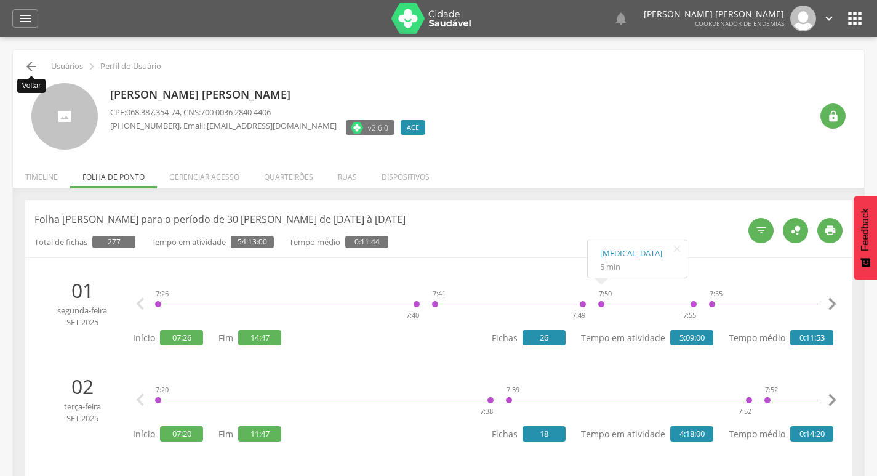
click at [30, 61] on icon "" at bounding box center [31, 66] width 15 height 15
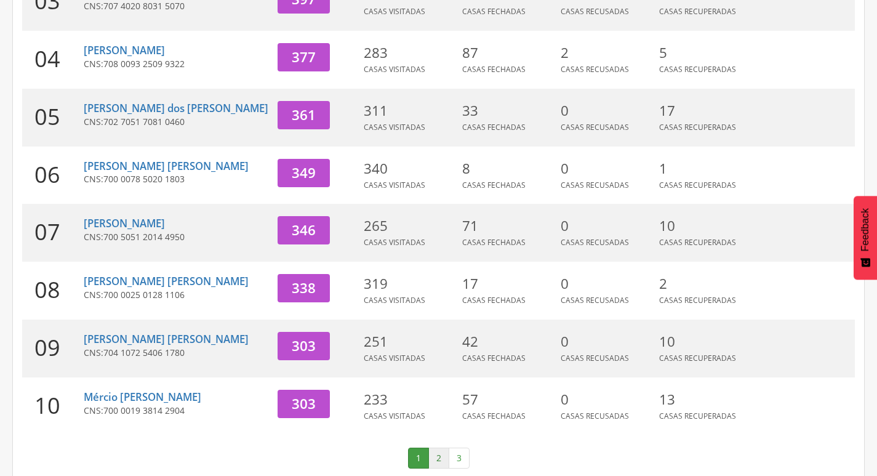
click at [442, 447] on link "2" at bounding box center [438, 457] width 21 height 21
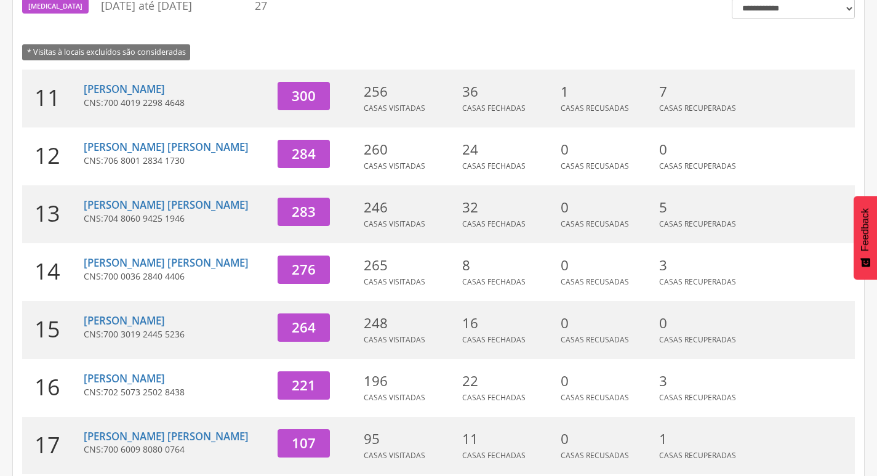
scroll to position [133, 0]
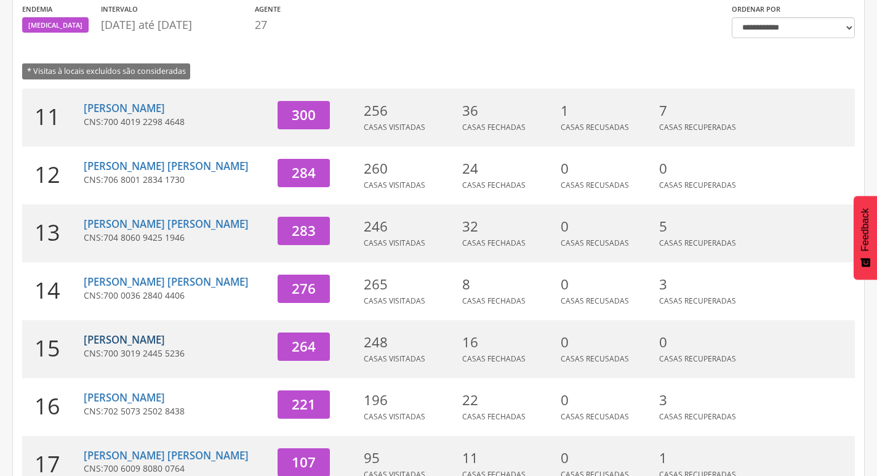
click at [111, 334] on link "[PERSON_NAME]" at bounding box center [124, 339] width 81 height 14
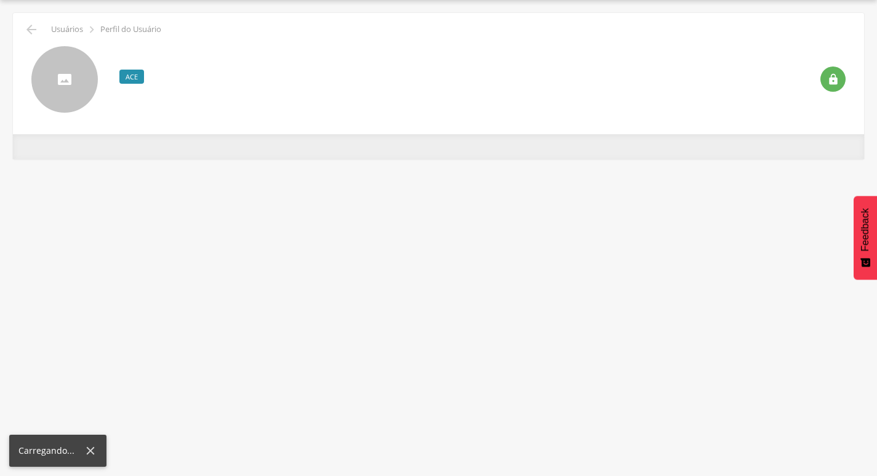
scroll to position [37, 0]
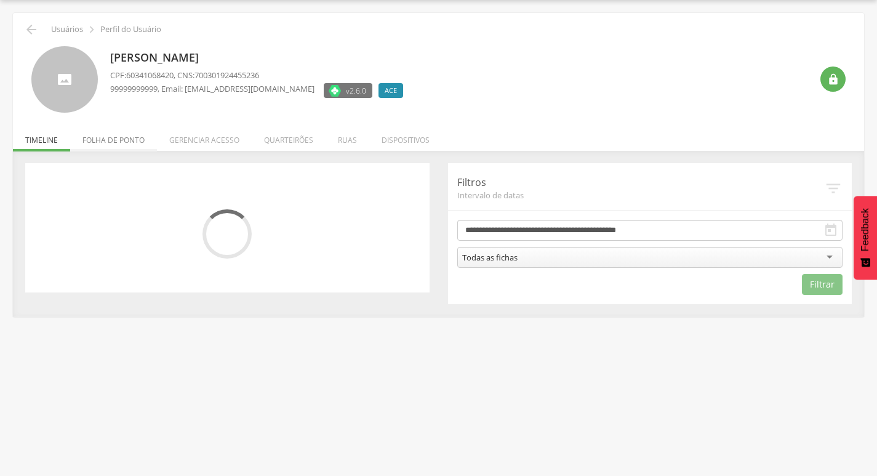
click at [122, 137] on li "Folha de ponto" at bounding box center [113, 136] width 87 height 29
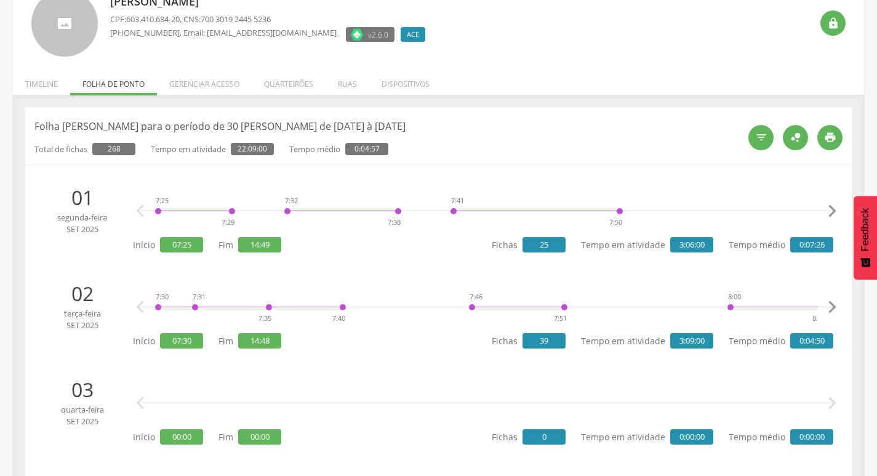
scroll to position [0, 0]
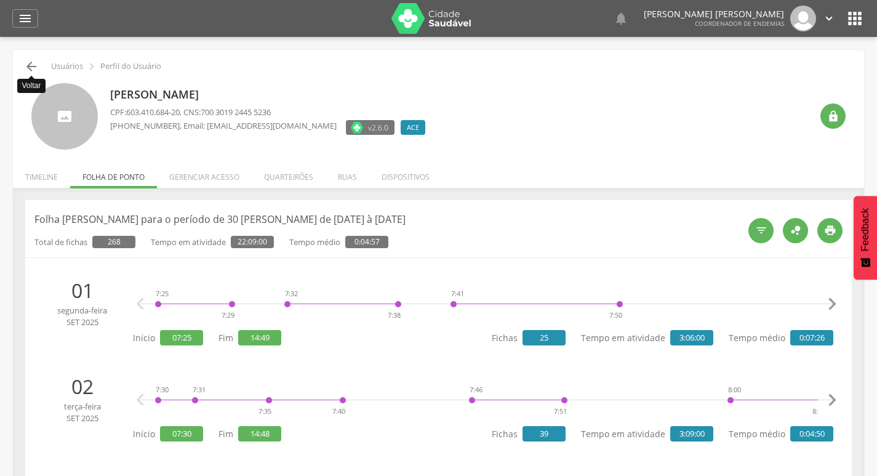
click at [27, 62] on icon "" at bounding box center [31, 66] width 15 height 15
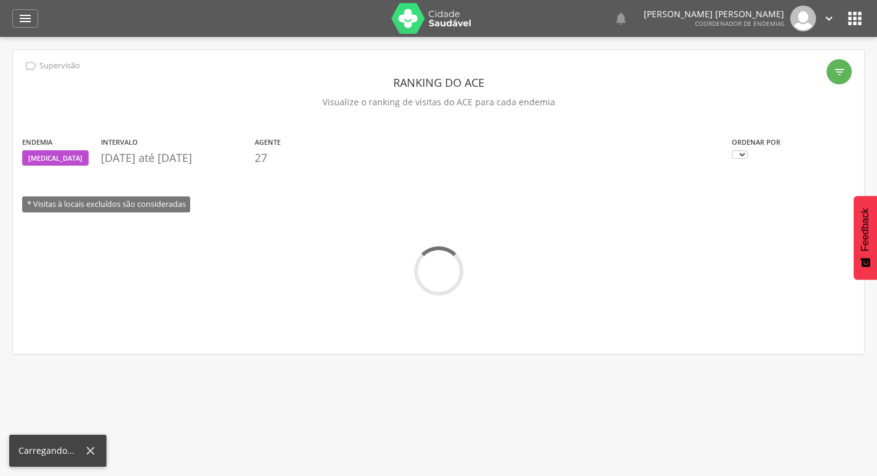
scroll to position [37, 0]
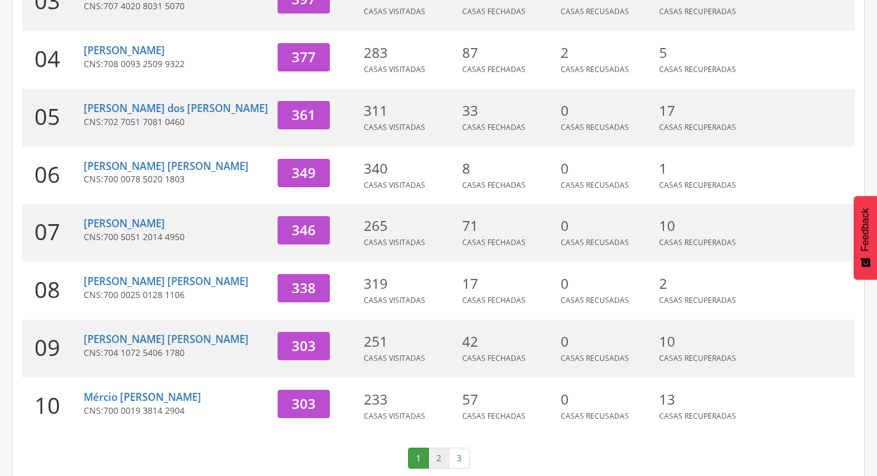
click at [433, 452] on link "2" at bounding box center [438, 457] width 21 height 21
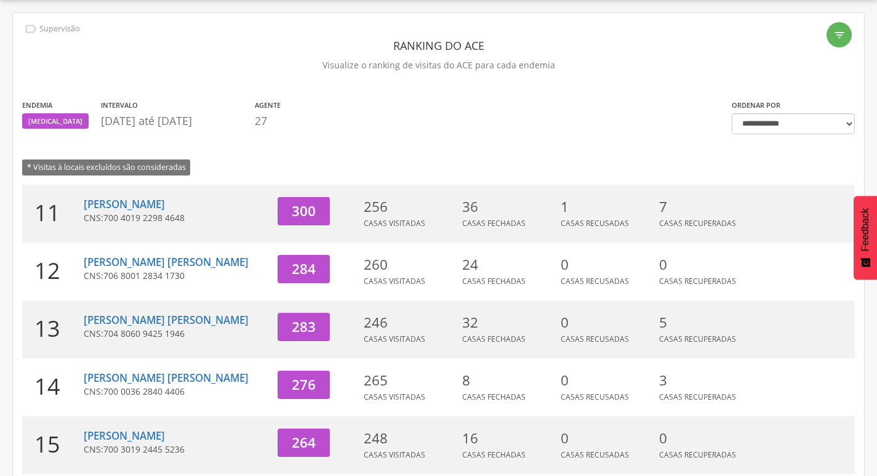
scroll to position [379, 0]
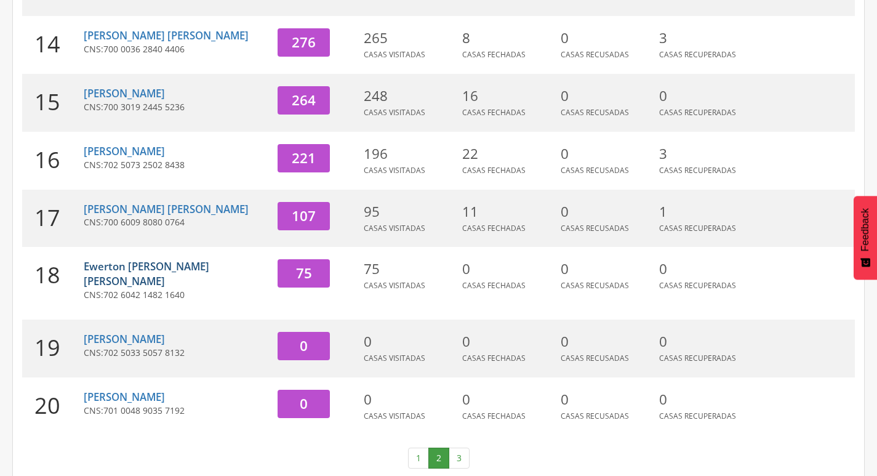
click at [111, 267] on link "Ewerton [PERSON_NAME] [PERSON_NAME]" at bounding box center [147, 273] width 126 height 29
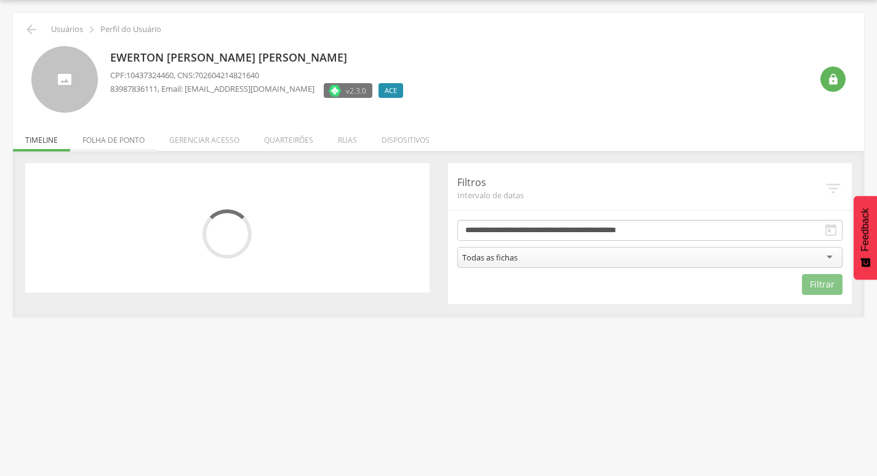
click at [121, 137] on li "Folha de ponto" at bounding box center [113, 136] width 87 height 29
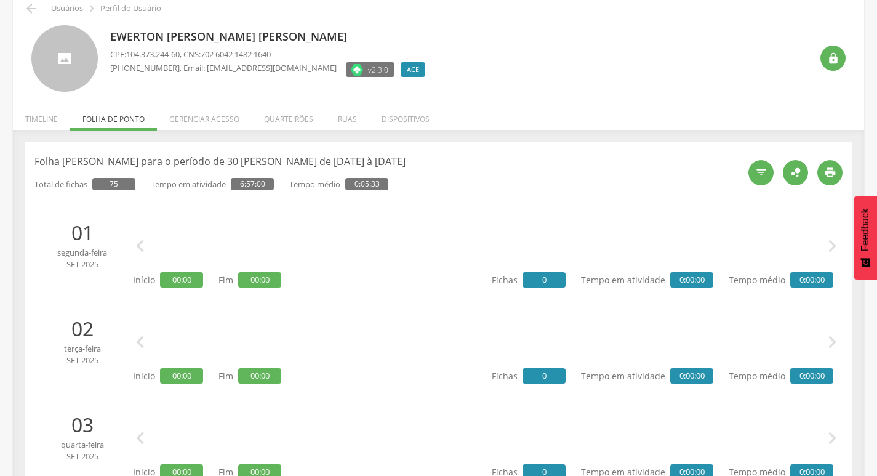
scroll to position [0, 0]
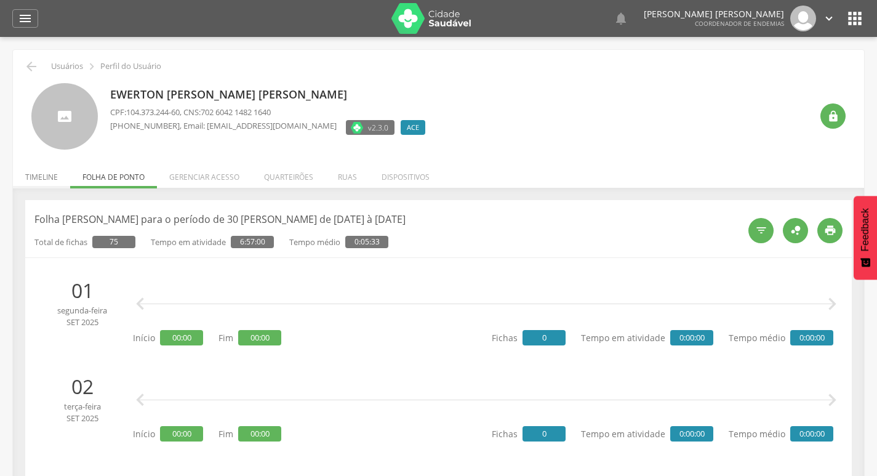
click at [37, 181] on li "Timeline" at bounding box center [41, 173] width 57 height 29
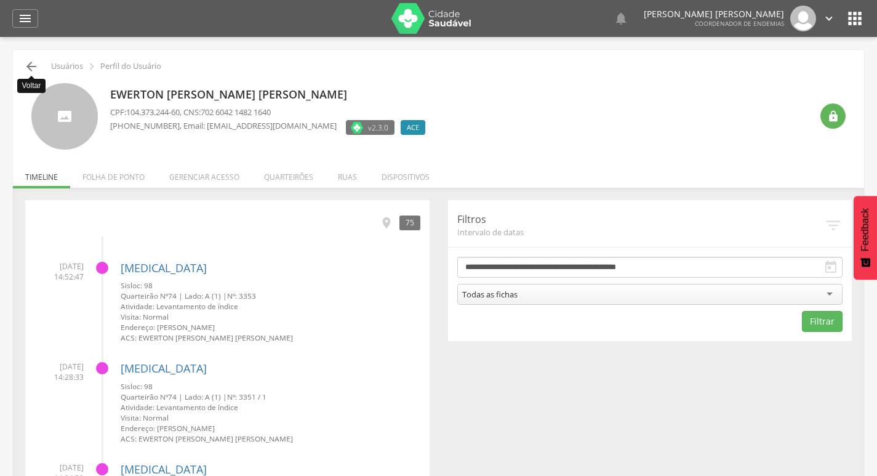
click at [30, 63] on icon "" at bounding box center [31, 66] width 15 height 15
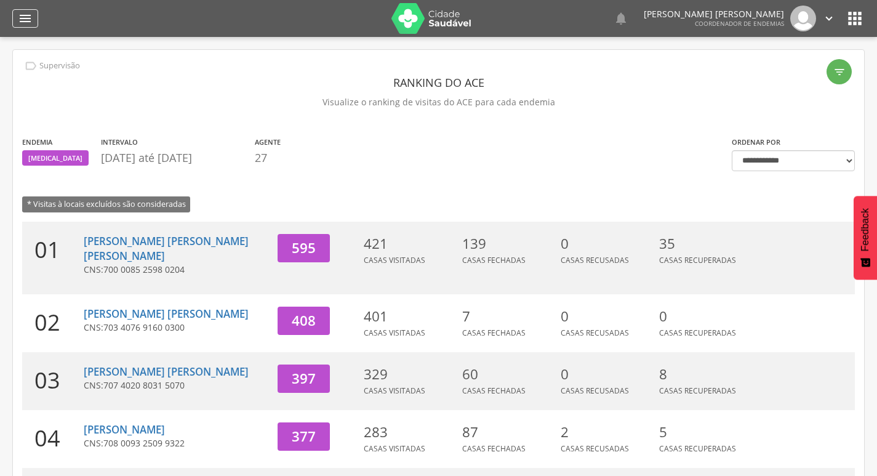
click at [28, 18] on icon "" at bounding box center [25, 18] width 15 height 15
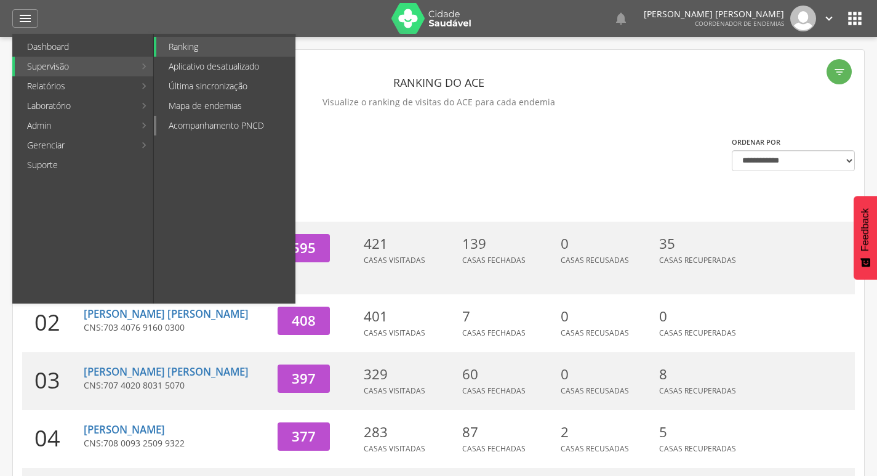
click at [218, 122] on link "Acompanhamento PNCD" at bounding box center [225, 126] width 138 height 20
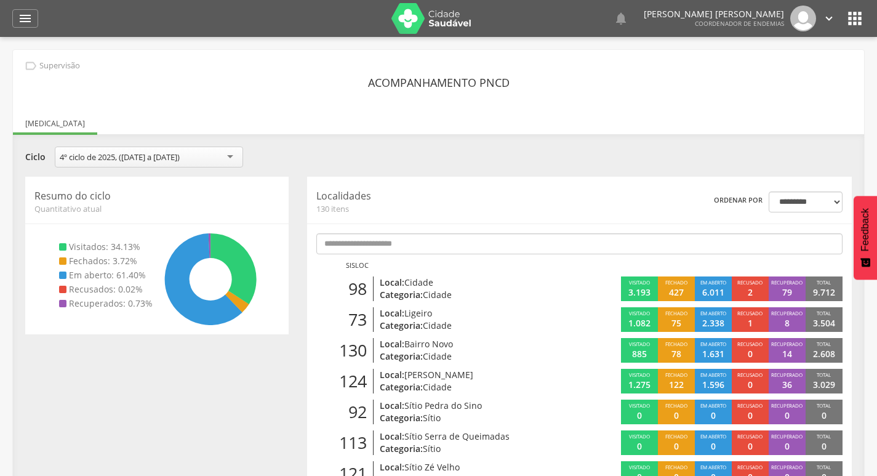
click at [475, 157] on div "**********" at bounding box center [438, 158] width 845 height 24
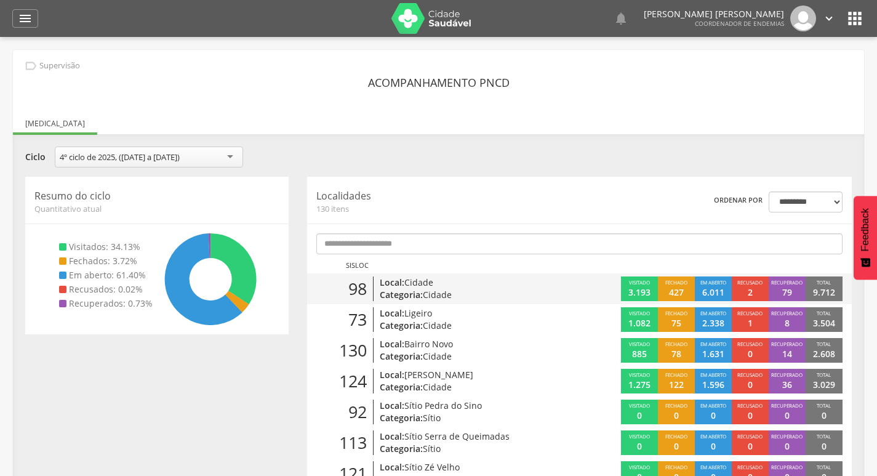
click at [744, 283] on span "Recusado" at bounding box center [749, 282] width 25 height 7
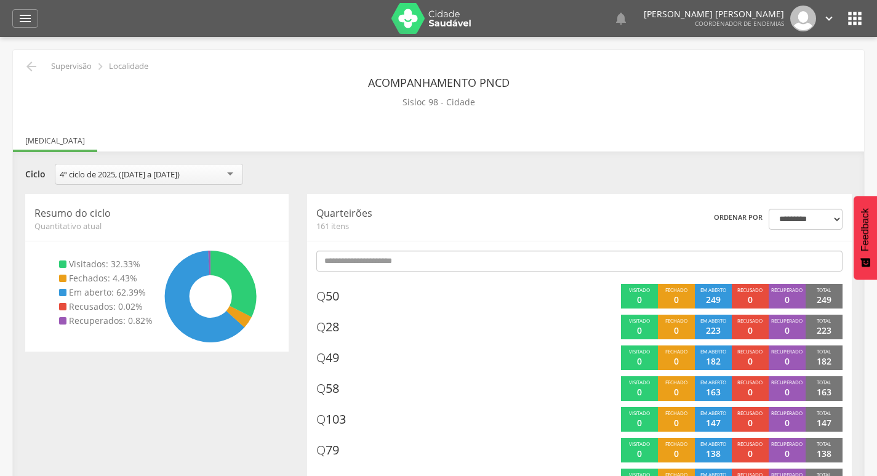
click at [836, 17] on div "  Lorem ipsum dolor sit amet, sed do eiusmod tempor incididunt ut labore et d…" at bounding box center [457, 18] width 814 height 37
click at [833, 18] on icon "" at bounding box center [829, 19] width 14 height 14
click at [764, 65] on link "Sair" at bounding box center [786, 70] width 97 height 15
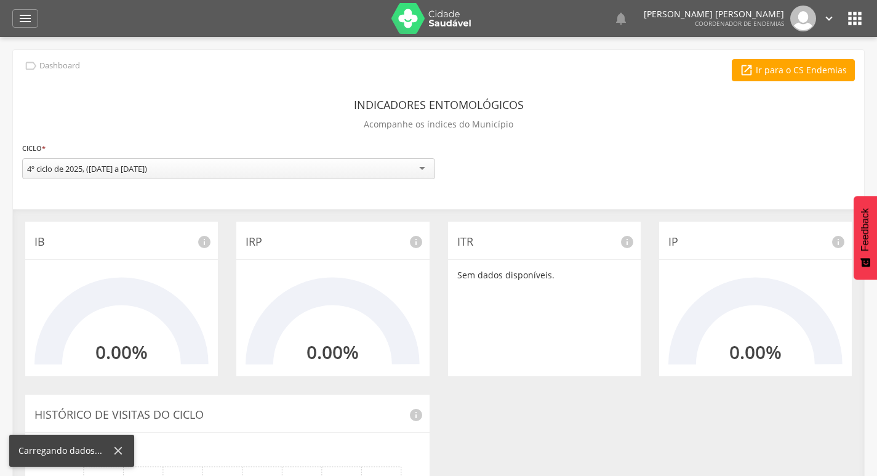
drag, startPoint x: 26, startPoint y: 18, endPoint x: 47, endPoint y: 36, distance: 27.5
click at [26, 18] on icon "" at bounding box center [25, 18] width 15 height 15
click at [214, 54] on div "**********" at bounding box center [438, 365] width 851 height 630
click at [31, 20] on icon "" at bounding box center [25, 18] width 15 height 15
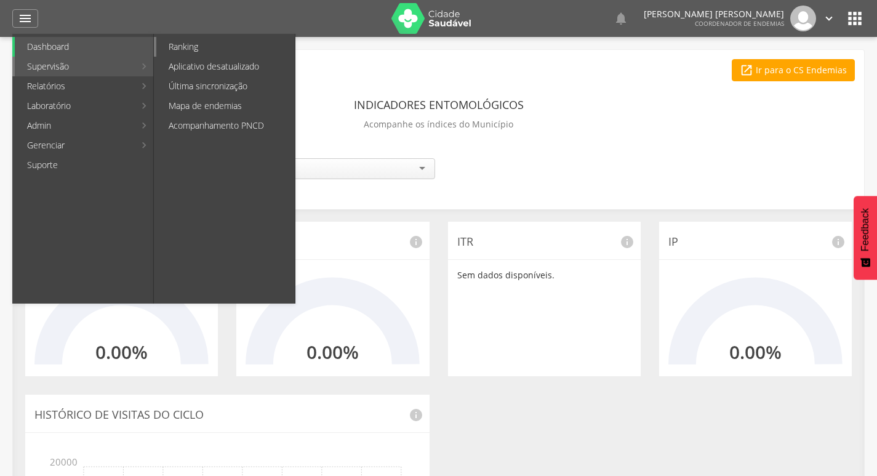
click at [201, 50] on link "Ranking" at bounding box center [225, 47] width 138 height 20
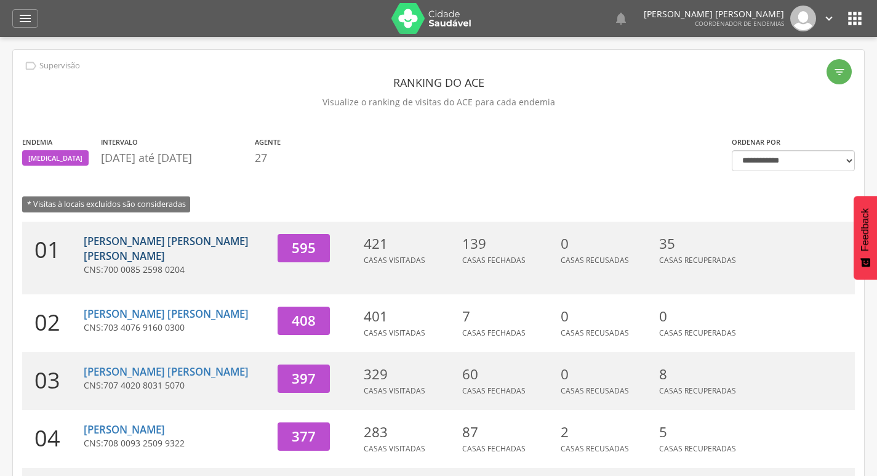
click at [158, 244] on link "[PERSON_NAME] [PERSON_NAME] [PERSON_NAME]" at bounding box center [166, 248] width 165 height 29
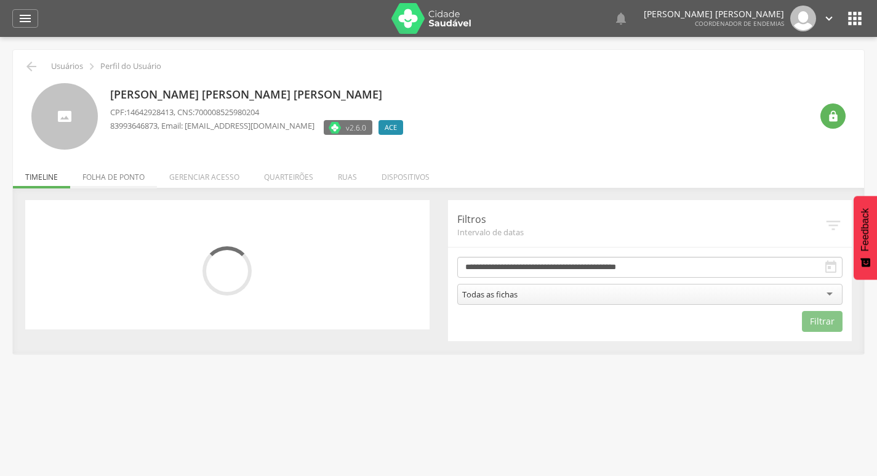
click at [119, 183] on li "Folha de ponto" at bounding box center [113, 173] width 87 height 29
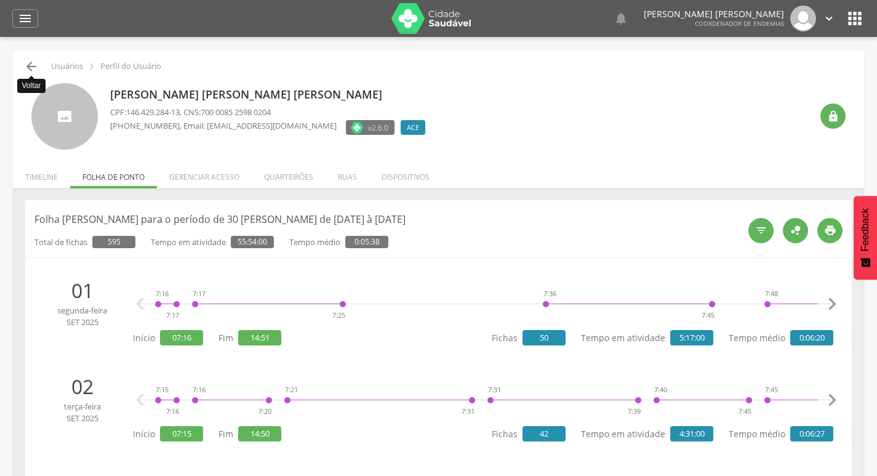
click at [31, 66] on icon "" at bounding box center [31, 66] width 15 height 15
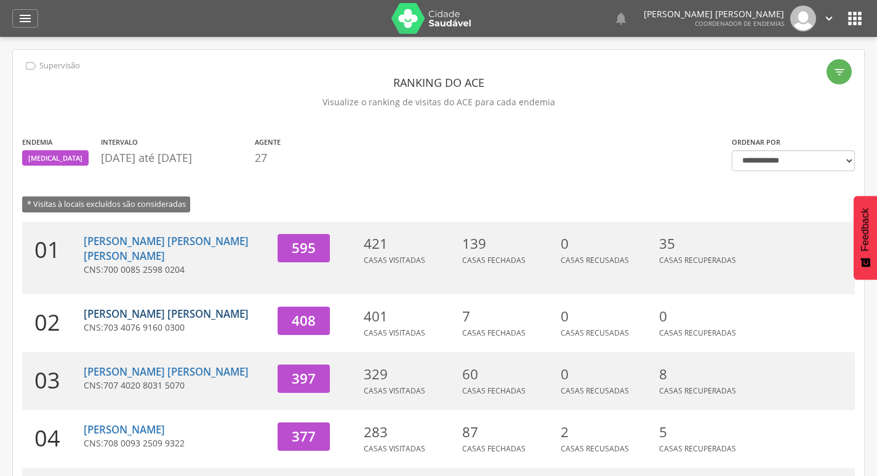
click at [166, 306] on link "[PERSON_NAME] [PERSON_NAME]" at bounding box center [166, 313] width 165 height 14
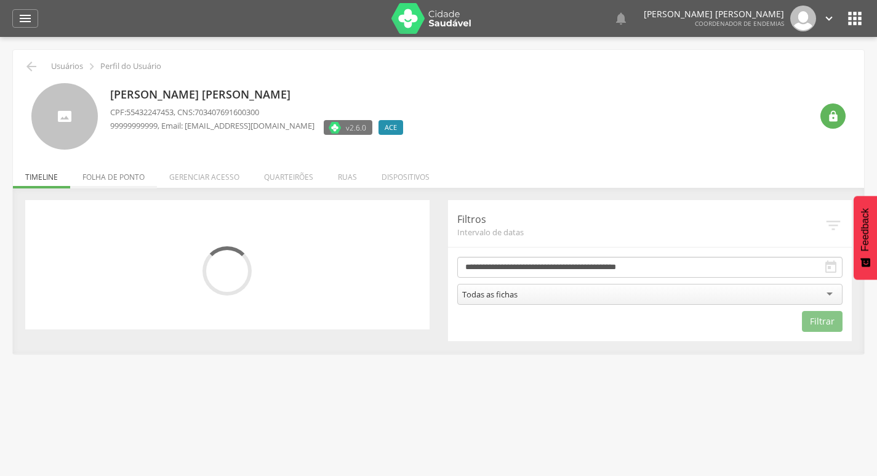
click at [119, 176] on li "Folha de ponto" at bounding box center [113, 173] width 87 height 29
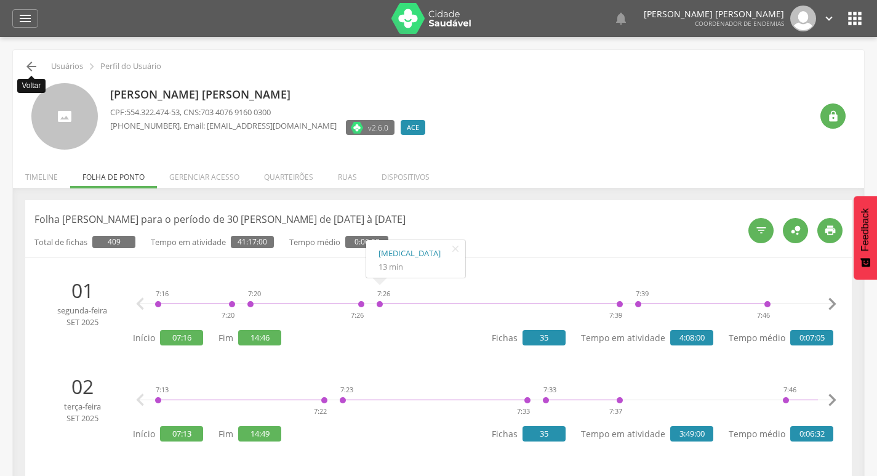
click at [31, 71] on icon "" at bounding box center [31, 66] width 15 height 15
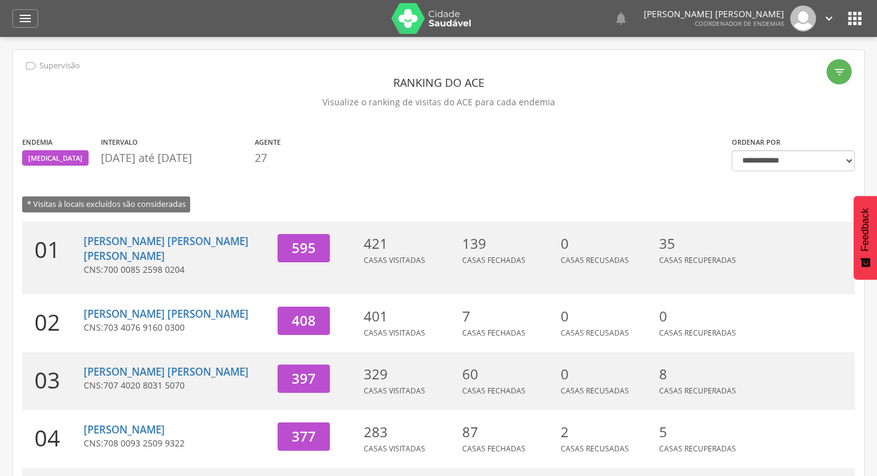
click at [826, 17] on icon "" at bounding box center [829, 19] width 14 height 14
click at [770, 65] on link "Sair" at bounding box center [786, 70] width 97 height 15
